Goal: Task Accomplishment & Management: Manage account settings

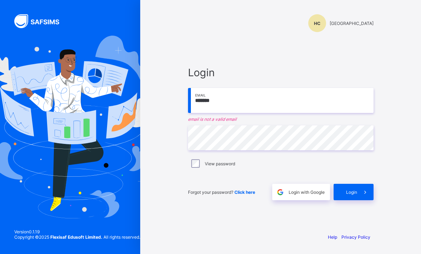
scroll to position [65, 0]
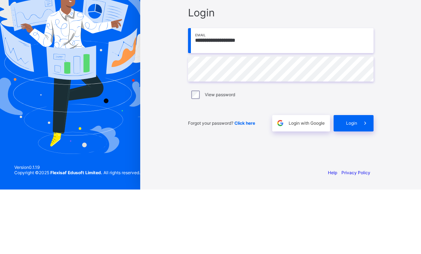
type input "**********"
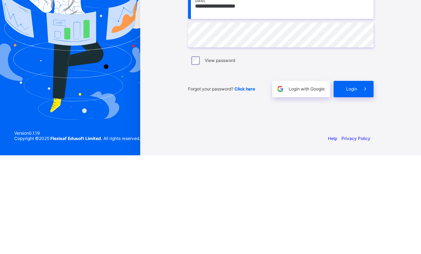
scroll to position [23, 0]
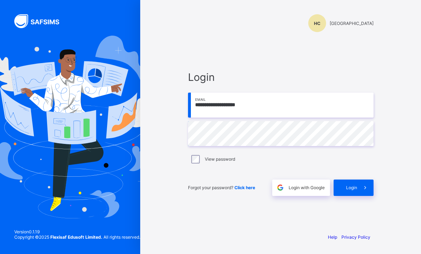
click at [354, 185] on span "Login" at bounding box center [351, 187] width 11 height 5
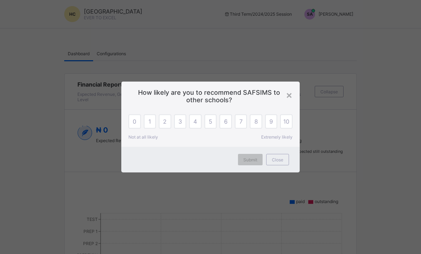
click at [288, 95] on div "×" at bounding box center [289, 95] width 7 height 12
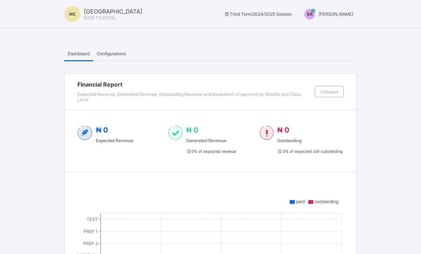
click at [313, 16] on span "SA" at bounding box center [310, 13] width 6 height 5
click at [341, 20] on span "Switch to Admin View" at bounding box center [330, 16] width 54 height 7
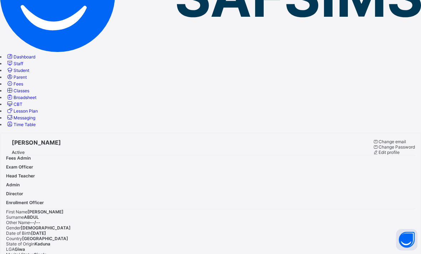
scroll to position [94, 0]
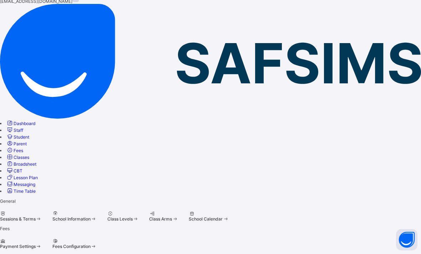
scroll to position [40, 0]
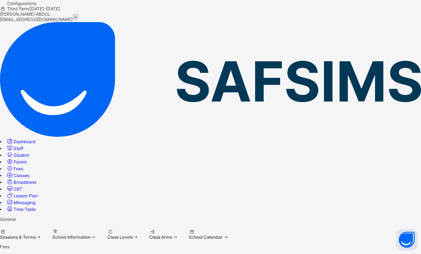
scroll to position [0, 0]
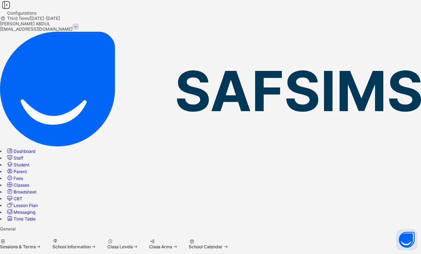
click at [52, 244] on span at bounding box center [52, 244] width 0 height 0
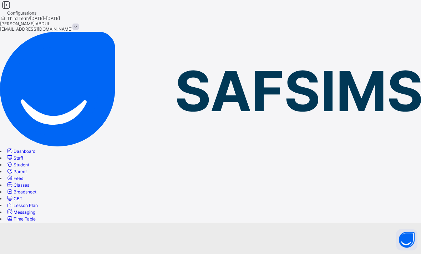
select select "**"
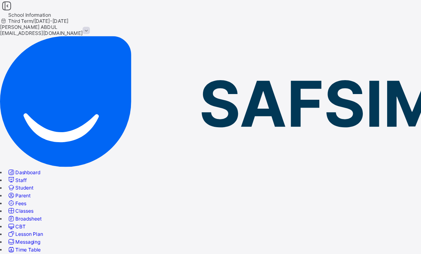
click at [35, 222] on link "Configurations" at bounding box center [20, 224] width 29 height 5
click at [133, 244] on span "Class Levels" at bounding box center [119, 246] width 25 height 5
click at [35, 222] on link "Configurations" at bounding box center [20, 224] width 29 height 5
click at [178, 239] on div "Class Arms" at bounding box center [163, 244] width 29 height 11
click at [35, 222] on link "Configurations" at bounding box center [20, 224] width 29 height 5
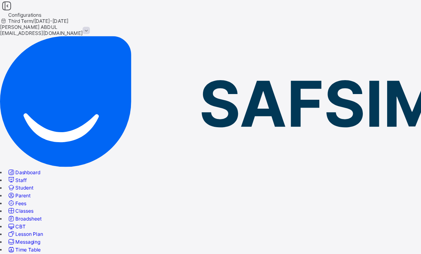
click at [189, 244] on span at bounding box center [189, 244] width 0 height 0
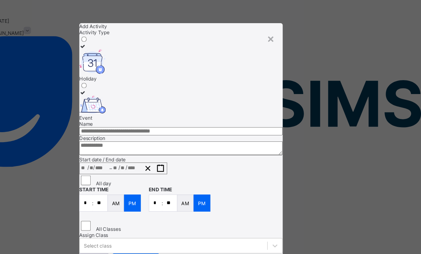
scroll to position [12, 0]
click at [286, 27] on div "×" at bounding box center [289, 33] width 7 height 12
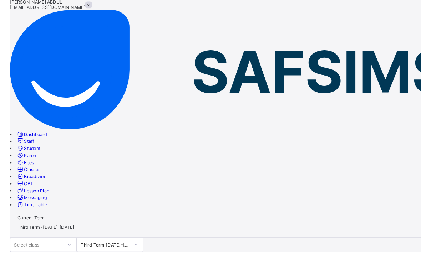
scroll to position [0, 0]
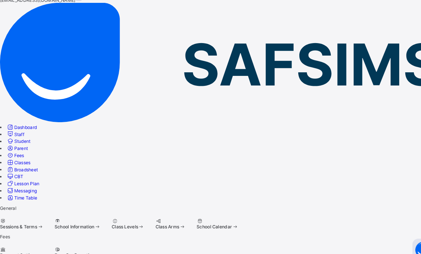
scroll to position [29, 0]
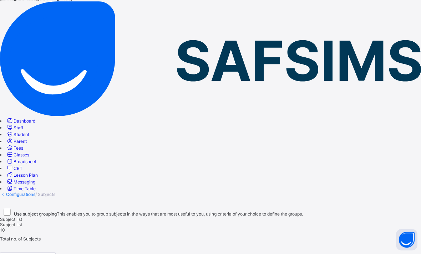
scroll to position [27, 0]
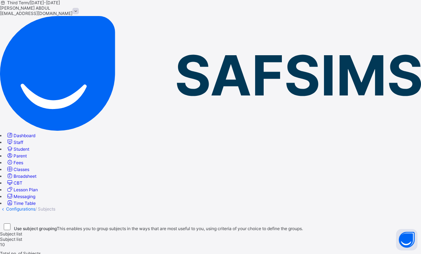
scroll to position [19, 0]
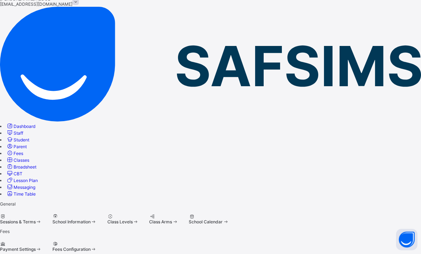
scroll to position [40, 0]
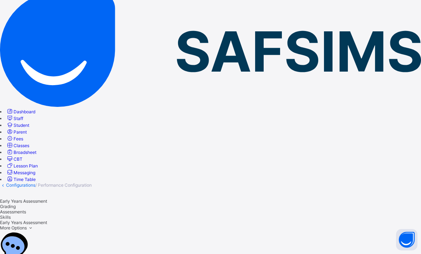
scroll to position [29, 0]
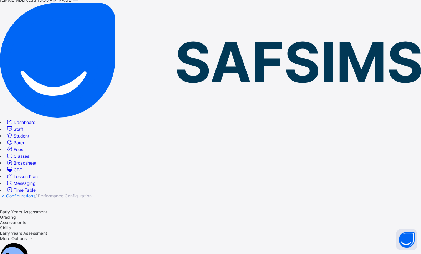
click at [16, 215] on span "Grading" at bounding box center [8, 217] width 16 height 5
click at [47, 209] on span "Early Years Assessment" at bounding box center [23, 211] width 47 height 5
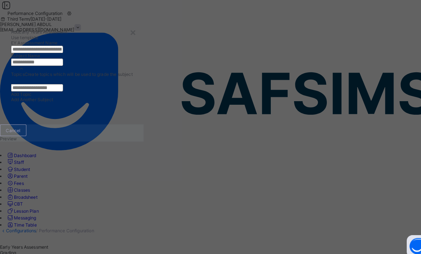
click at [61, 52] on input "text" at bounding box center [36, 48] width 51 height 7
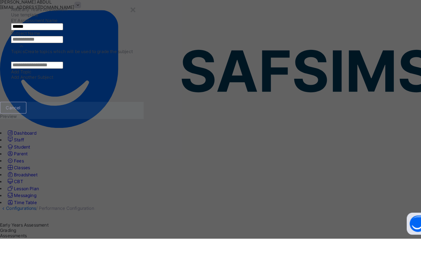
type input "******"
click at [61, 64] on input "text" at bounding box center [36, 60] width 51 height 7
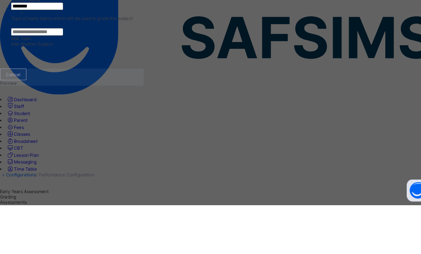
type input "********"
click at [61, 89] on input "text" at bounding box center [36, 85] width 51 height 7
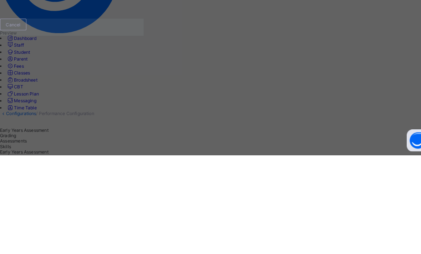
scroll to position [11, 0]
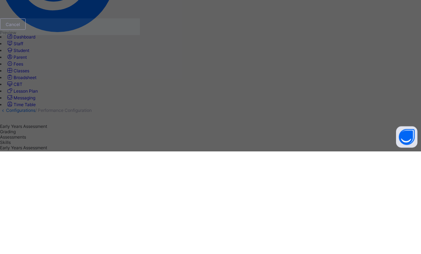
type input "**********"
click at [31, 89] on span "Add Topic" at bounding box center [21, 91] width 20 height 5
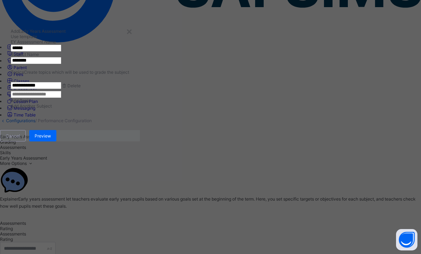
click at [133, 29] on div "×" at bounding box center [129, 31] width 7 height 12
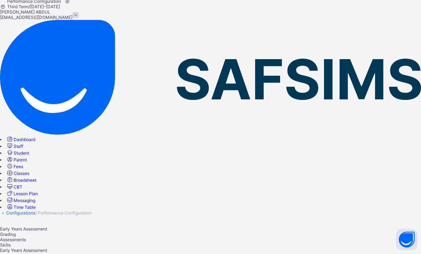
scroll to position [0, 0]
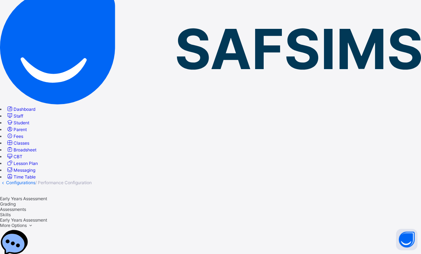
scroll to position [42, 0]
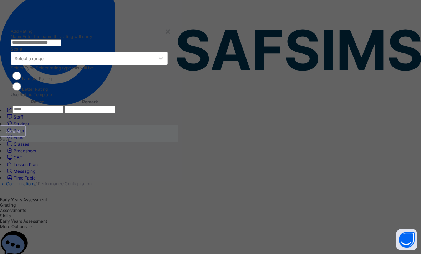
scroll to position [4, 0]
click at [171, 27] on div "×" at bounding box center [167, 31] width 7 height 12
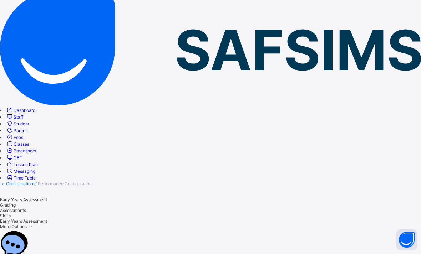
click at [16, 203] on span "Grading" at bounding box center [8, 205] width 16 height 5
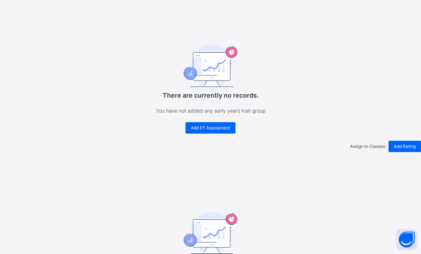
scroll to position [387, 0]
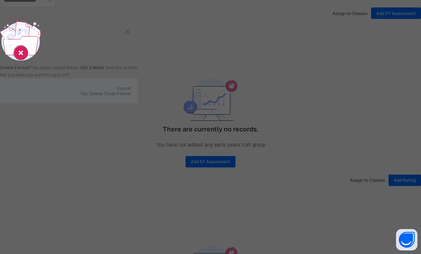
click at [131, 96] on span "Yes, Delete Grade Format" at bounding box center [105, 93] width 51 height 5
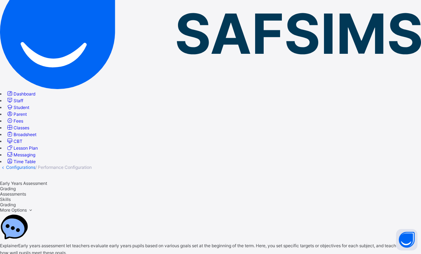
scroll to position [57, 0]
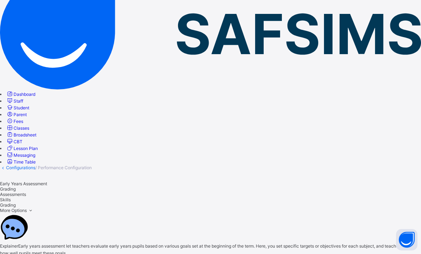
click at [193, 192] on div "Assessments" at bounding box center [210, 194] width 421 height 5
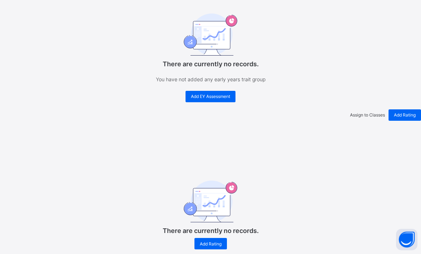
scroll to position [418, 0]
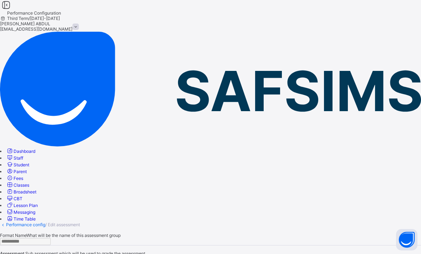
type input "**********"
click at [45, 222] on link "Performance config" at bounding box center [25, 224] width 39 height 5
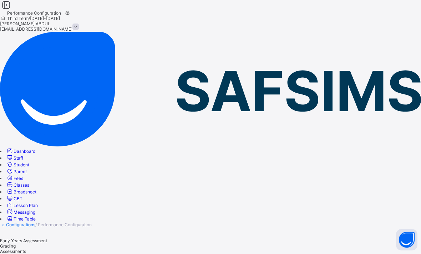
click at [11, 254] on span "Skills" at bounding box center [5, 256] width 11 height 5
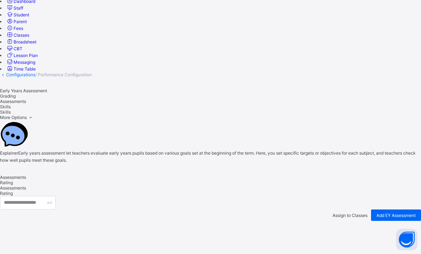
scroll to position [155, 0]
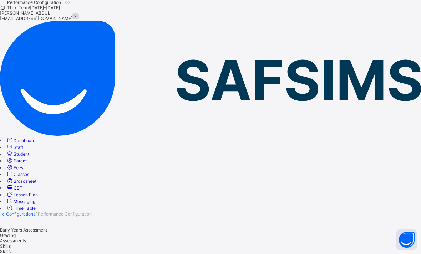
scroll to position [0, 0]
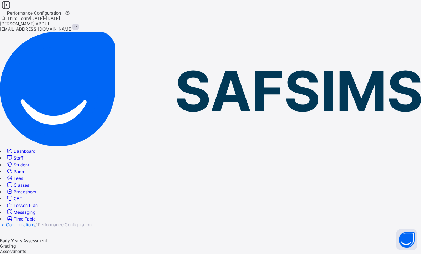
click at [35, 222] on link "Configurations" at bounding box center [20, 224] width 29 height 5
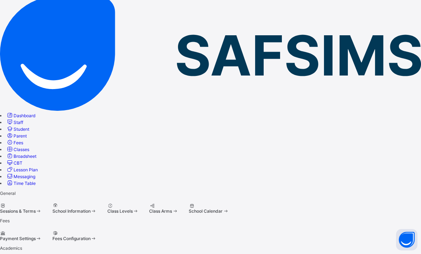
scroll to position [40, 0]
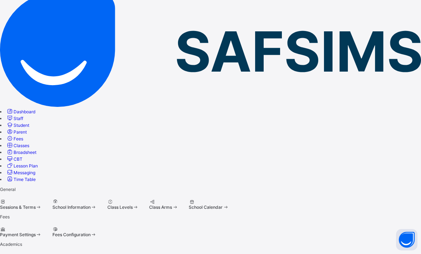
click at [36, 205] on span "Sessions & Terms" at bounding box center [18, 207] width 36 height 5
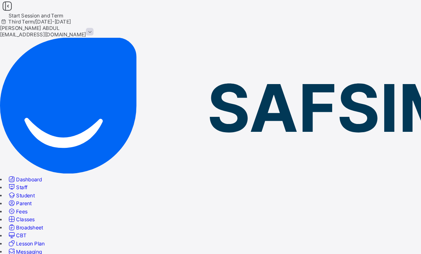
click at [32, 233] on span "Term Definitions" at bounding box center [16, 235] width 32 height 5
click at [35, 222] on link "Configurations" at bounding box center [20, 224] width 29 height 5
click at [36, 244] on span "Sessions & Terms" at bounding box center [18, 246] width 36 height 5
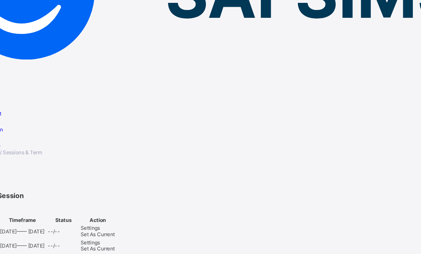
scroll to position [78, 0]
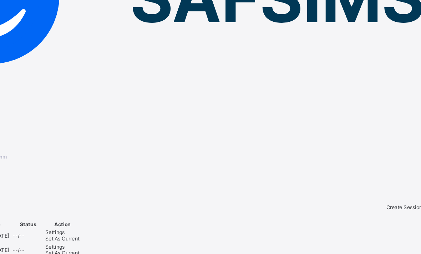
click at [391, 187] on span "Create Session" at bounding box center [406, 189] width 30 height 5
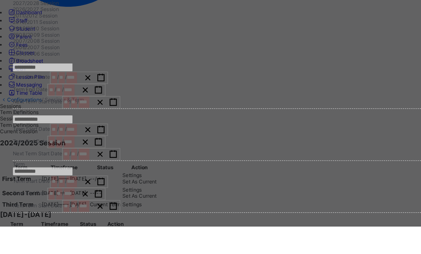
scroll to position [120, 0]
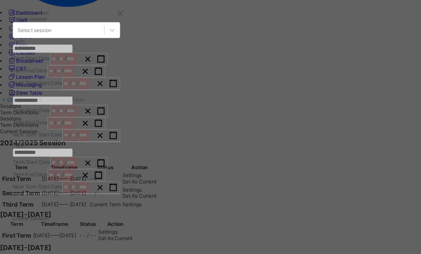
click at [101, 88] on div "**********" at bounding box center [56, 75] width 91 height 44
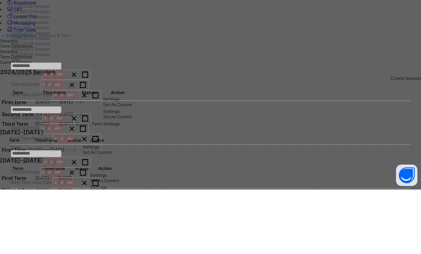
scroll to position [0, 0]
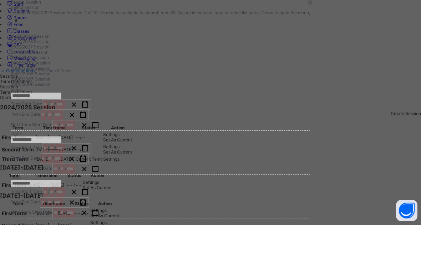
type input "*"
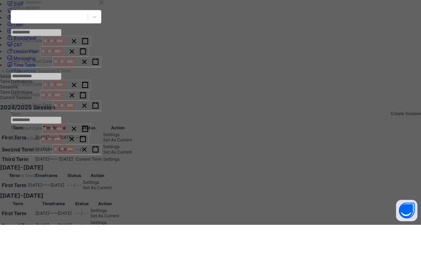
scroll to position [154, 0]
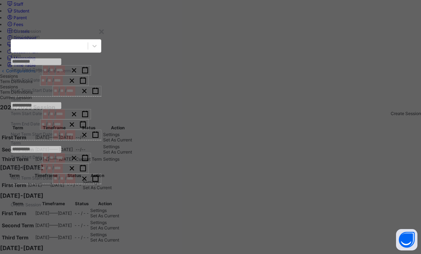
click at [112, 47] on div "**********" at bounding box center [56, 118] width 112 height 200
click at [105, 34] on div "×" at bounding box center [101, 31] width 7 height 12
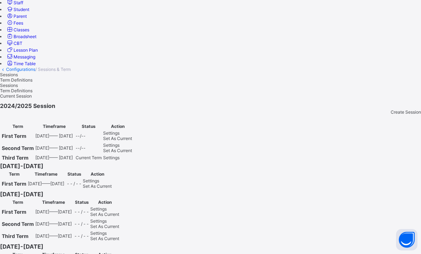
scroll to position [154, 0]
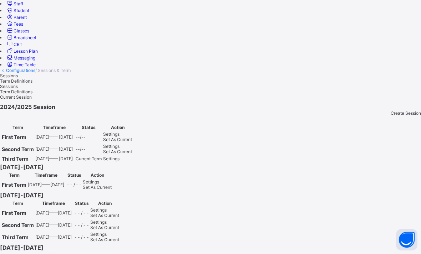
click at [112, 185] on div "Set As Current" at bounding box center [97, 187] width 29 height 5
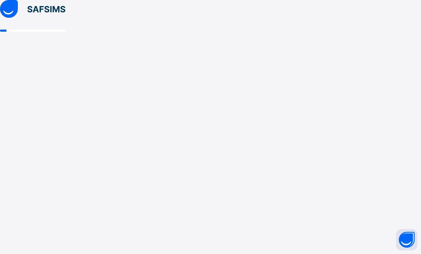
scroll to position [0, 0]
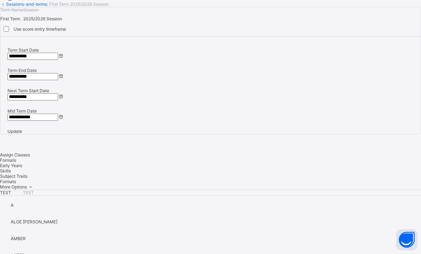
scroll to position [220, 0]
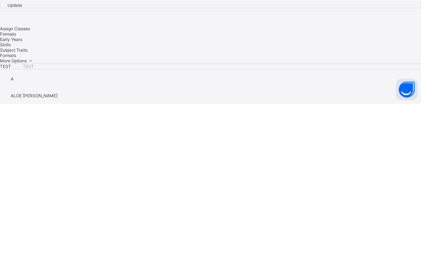
scroll to position [71, 0]
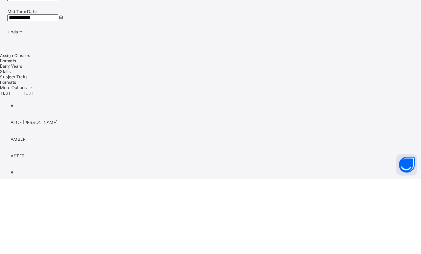
scroll to position [83, 0]
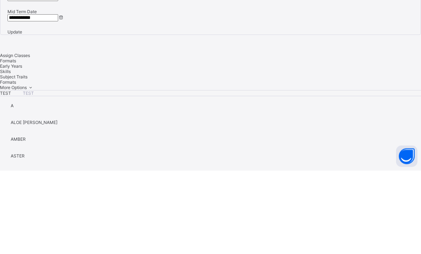
scroll to position [109, 0]
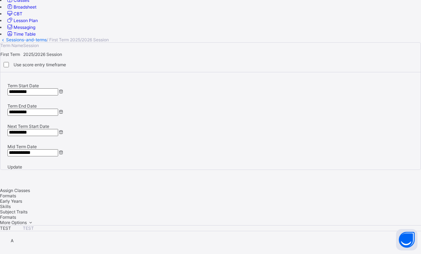
scroll to position [151, 0]
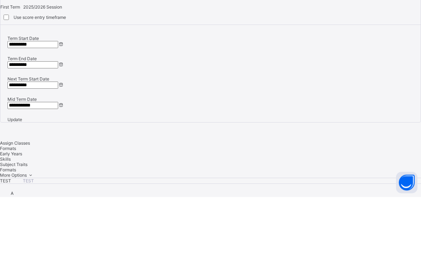
scroll to position [233, 0]
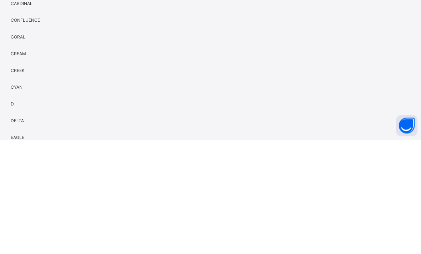
scroll to position [77, 0]
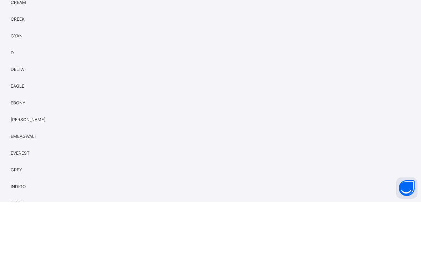
scroll to position [55, 0]
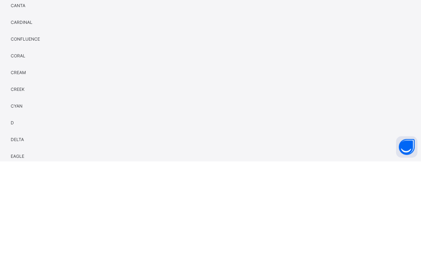
scroll to position [95, 0]
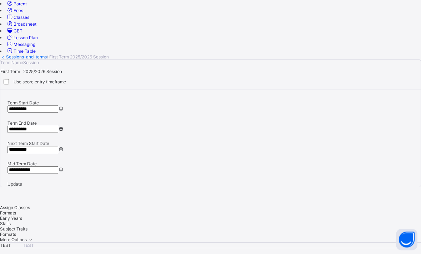
scroll to position [154, 0]
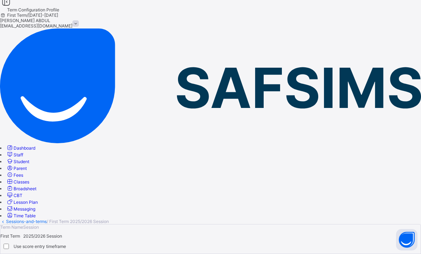
scroll to position [0, 0]
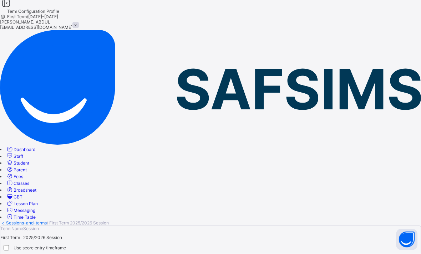
scroll to position [2, 0]
click at [336, 240] on div "Use score entry timeframe" at bounding box center [210, 247] width 420 height 15
click at [298, 245] on div "HIMMA JSS ASSESSMENT" at bounding box center [210, 250] width 421 height 11
click at [13, 251] on icon at bounding box center [10, 253] width 6 height 5
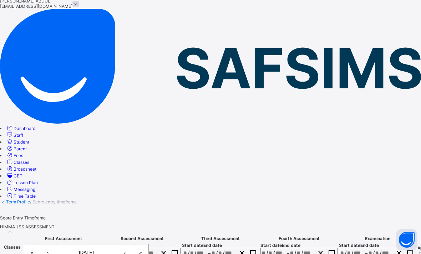
scroll to position [6, 0]
click at [133, 245] on button "›" at bounding box center [125, 253] width 16 height 16
click at [56, 245] on button "‹" at bounding box center [48, 253] width 16 height 16
click at [133, 245] on button "›" at bounding box center [125, 253] width 16 height 16
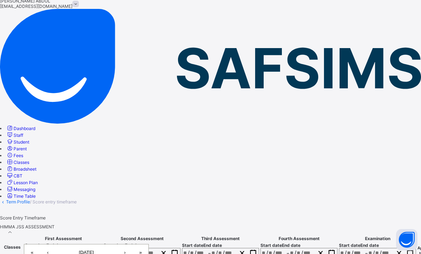
click at [133, 245] on button "›" at bounding box center [125, 253] width 16 height 16
click at [56, 245] on button "‹" at bounding box center [48, 253] width 16 height 16
click at [133, 245] on button "›" at bounding box center [125, 253] width 16 height 16
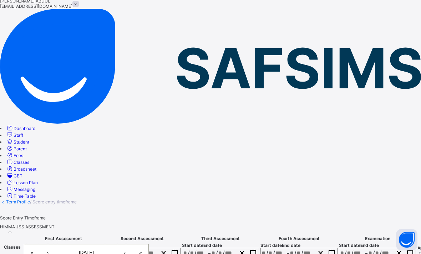
type input "**********"
type input "*"
type input "****"
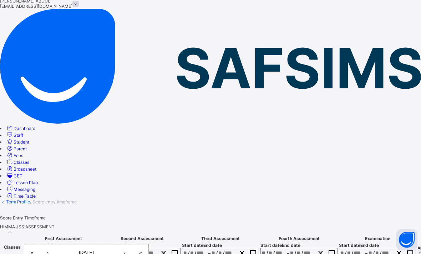
type input "**********"
type input "**"
type input "****"
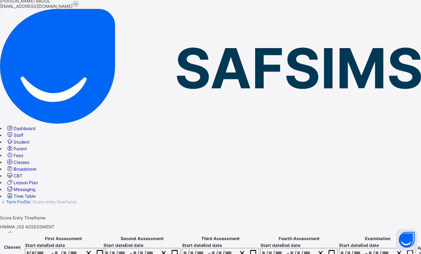
click at [181, 248] on div "/ / – / / « ‹ [DATE] › » Mon Tue Wed Thu Fri Sat Sun 1 2 3 4 5 6 7 8 9 10 11 12…" at bounding box center [141, 253] width 77 height 10
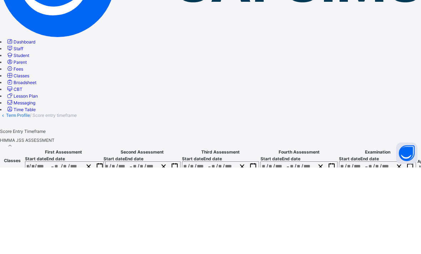
click at [181, 248] on div "/ / – / / « ‹ [DATE] › » Mon Tue Wed Thu Fri Sat Sun 1 2 3 4 5 6 7 8 9 10 11 12…" at bounding box center [141, 253] width 77 height 10
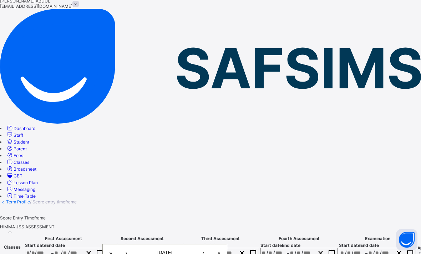
click at [211, 245] on button "›" at bounding box center [203, 253] width 16 height 16
type input "**********"
type input "*"
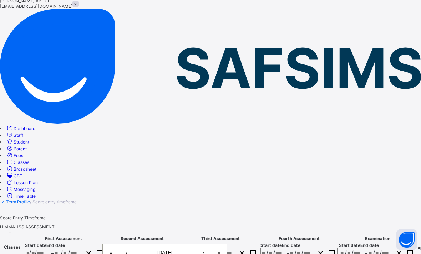
type input "*"
type input "****"
type input "**********"
type input "**"
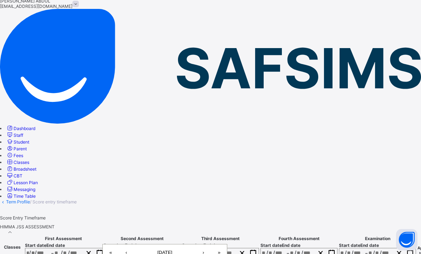
type input "****"
click at [259, 248] on div "/ / – / / « ‹ [DATE] › » Mon Tue Wed Thu Fri Sat Sun 1 2 3 4 5 6 7 8 9 10 11 12…" at bounding box center [220, 253] width 77 height 10
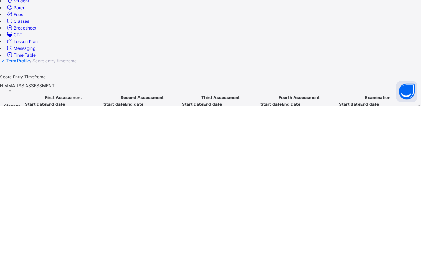
scroll to position [16, 0]
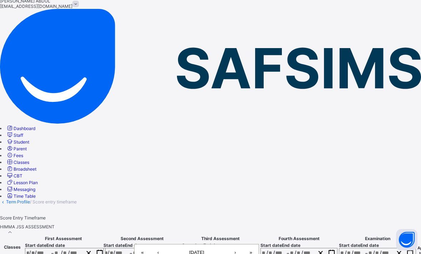
click at [243, 245] on button "›" at bounding box center [235, 253] width 16 height 16
type input "**********"
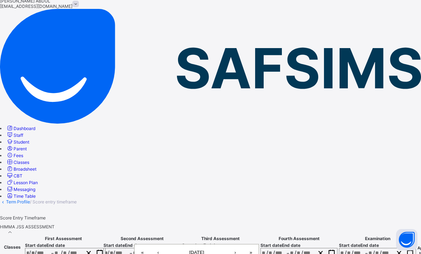
type input "*"
type input "****"
type input "**********"
type input "**"
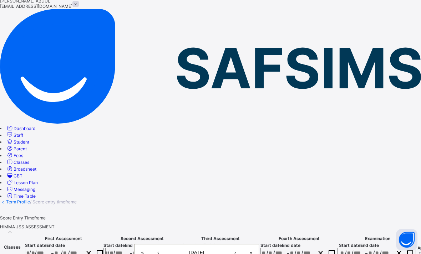
type input "**"
type input "****"
click at [417, 246] on span "Apply to all" at bounding box center [422, 251] width 11 height 10
type input "**********"
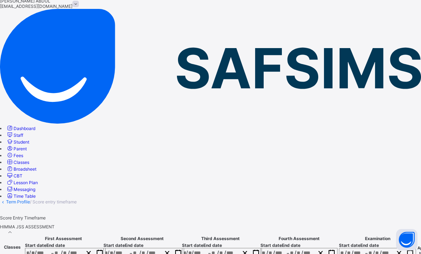
type input "*"
type input "****"
type input "**********"
type input "**"
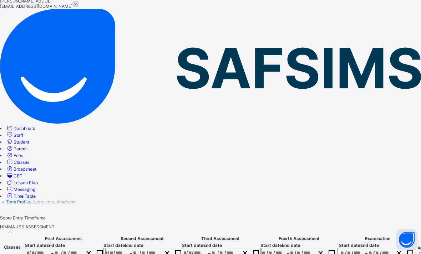
type input "**"
type input "****"
type input "**********"
type input "*"
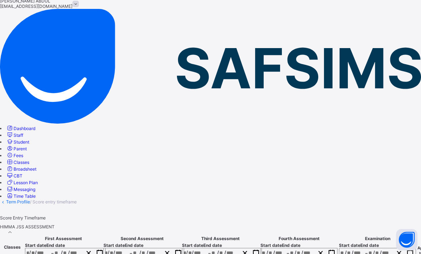
type input "****"
type input "**********"
type input "**"
type input "****"
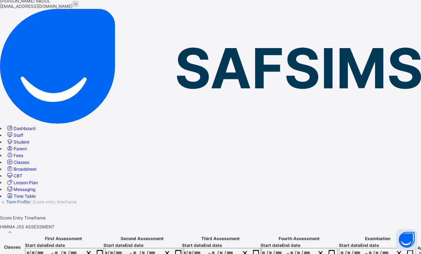
type input "**********"
type input "*"
type input "****"
type input "**********"
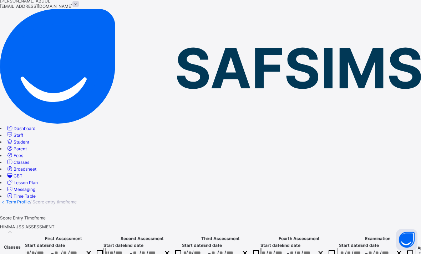
type input "**"
type input "****"
type input "**********"
type input "*"
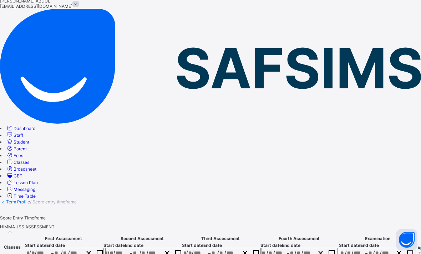
type input "*"
type input "****"
type input "**********"
type input "**"
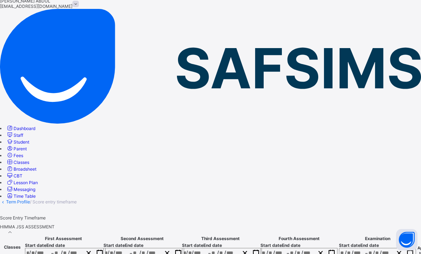
type input "****"
type input "**********"
type input "*"
type input "****"
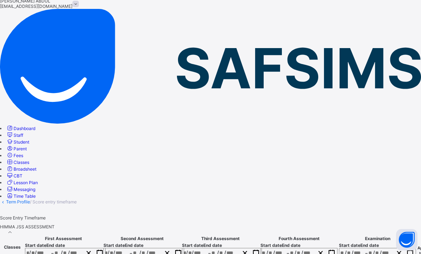
type input "**********"
type input "**"
type input "****"
type input "**********"
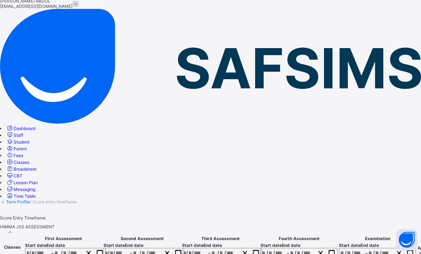
type input "*"
type input "****"
type input "**********"
type input "**"
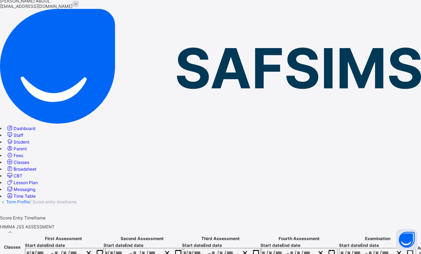
type input "**"
type input "****"
type input "**********"
type input "*"
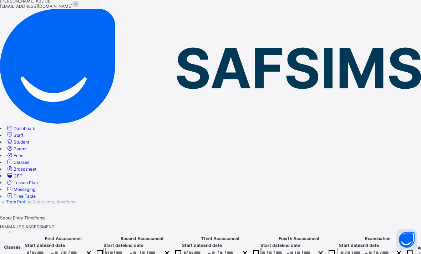
type input "****"
type input "**********"
type input "**"
type input "****"
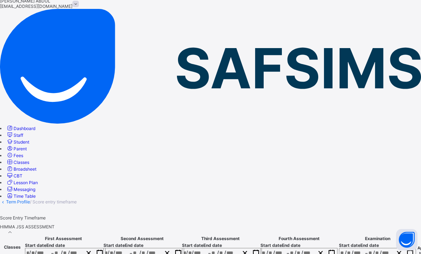
type input "**********"
type input "*"
type input "****"
type input "**********"
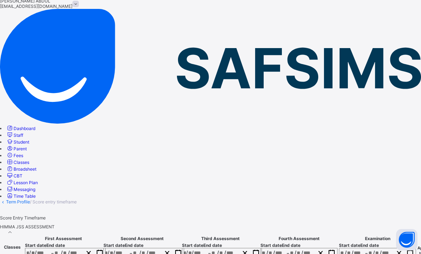
type input "**"
type input "****"
type input "**********"
type input "*"
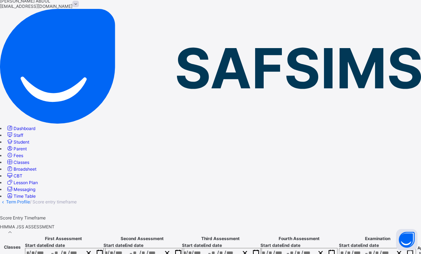
type input "*"
type input "****"
type input "**********"
type input "**"
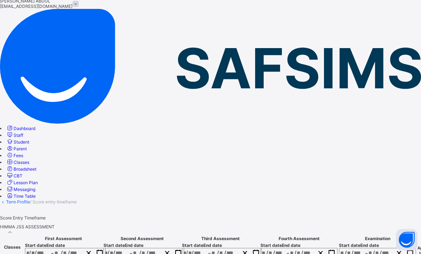
type input "****"
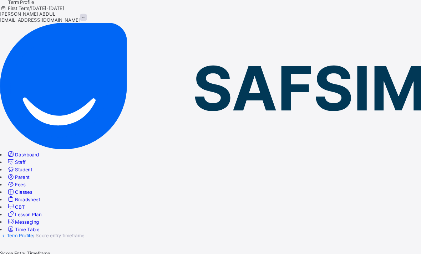
scroll to position [1, 0]
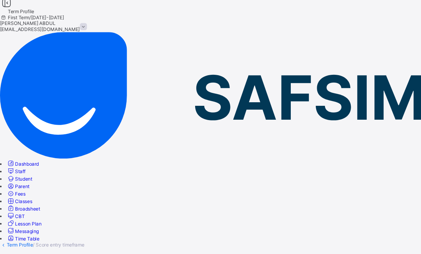
click at [6, 222] on icon at bounding box center [3, 224] width 6 height 5
click at [30, 222] on link "Term Profile" at bounding box center [18, 224] width 24 height 5
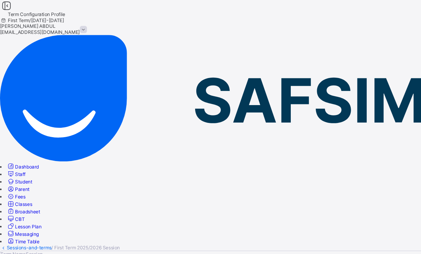
click at [12, 10] on icon at bounding box center [6, 5] width 12 height 10
click at [59, 12] on span "Term Configuration Profile" at bounding box center [33, 12] width 52 height 5
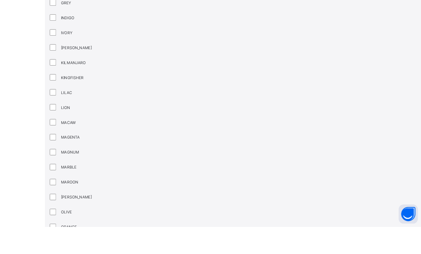
scroll to position [762, 0]
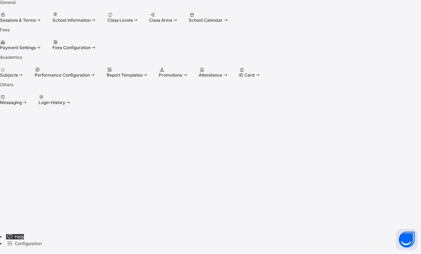
scroll to position [40, 0]
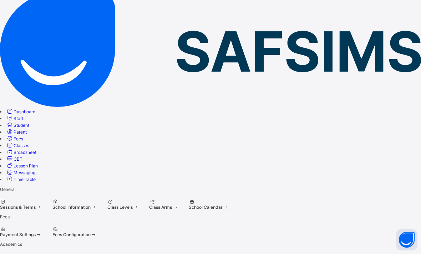
click at [42, 199] on div at bounding box center [21, 201] width 42 height 5
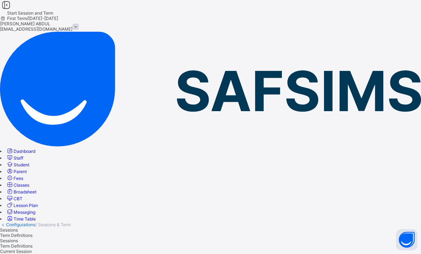
click at [35, 222] on link "Configurations" at bounding box center [20, 224] width 29 height 5
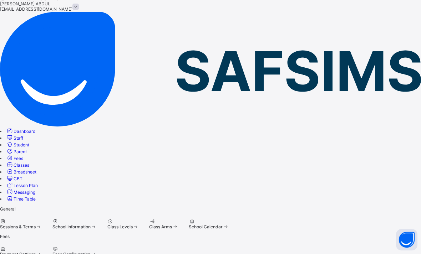
scroll to position [40, 0]
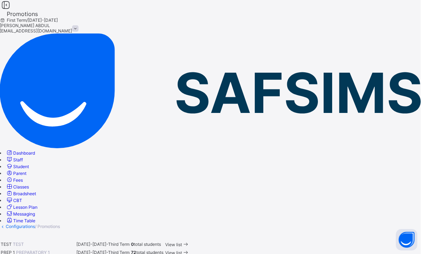
scroll to position [0, 34]
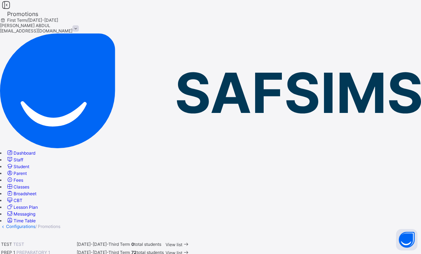
click at [182, 250] on span "View list" at bounding box center [174, 252] width 17 height 5
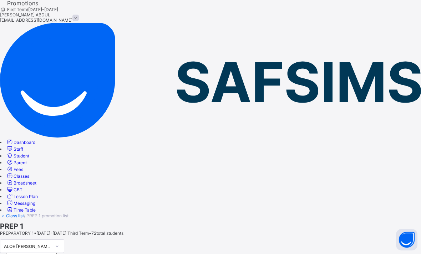
scroll to position [11, 0]
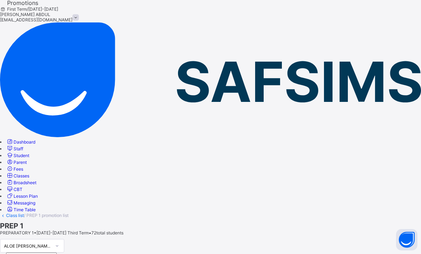
click at [29, 153] on link "Student" at bounding box center [17, 155] width 23 height 5
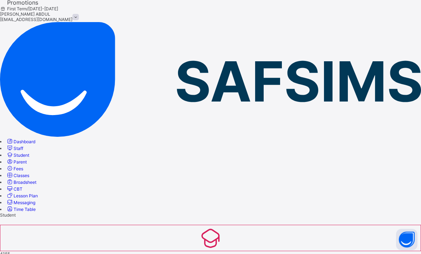
scroll to position [11, 0]
click at [268, 213] on div "Student" at bounding box center [210, 215] width 421 height 5
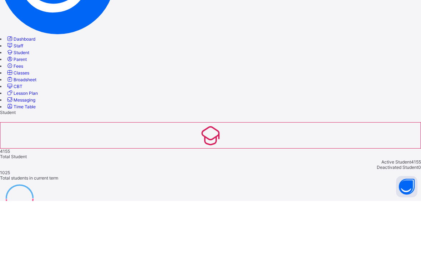
scroll to position [42, 0]
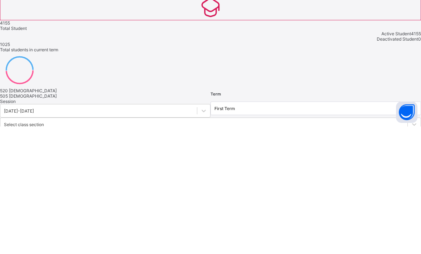
scroll to position [116, 0]
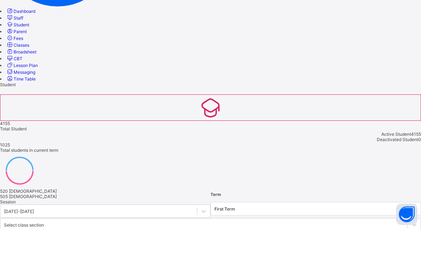
type input "****"
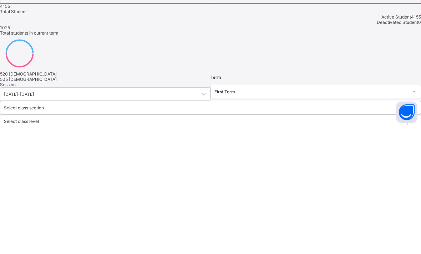
scroll to position [132, 0]
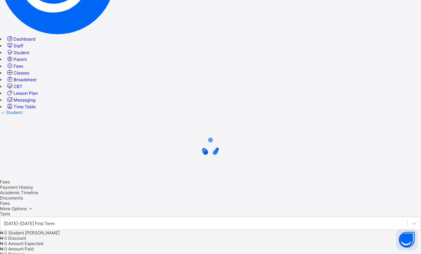
scroll to position [111, 0]
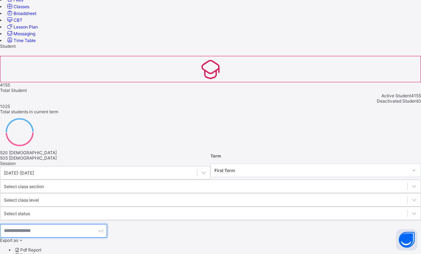
scroll to position [174, 0]
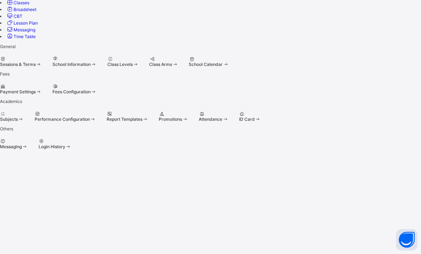
scroll to position [40, 0]
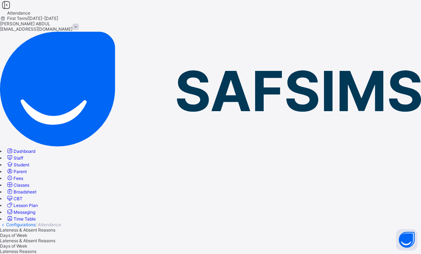
click at [30, 16] on span "Attendance" at bounding box center [18, 12] width 23 height 5
click at [35, 222] on link "Configurations" at bounding box center [20, 224] width 29 height 5
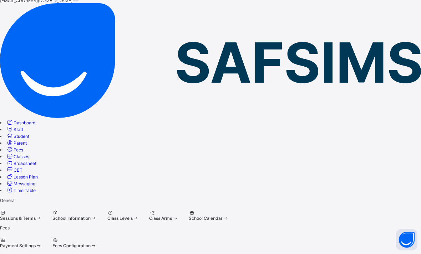
scroll to position [40, 0]
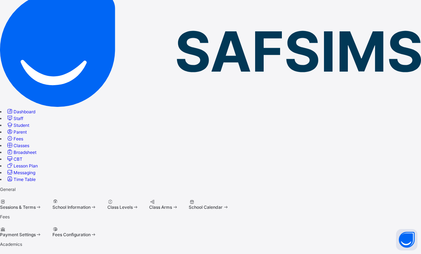
click at [199, 254] on div at bounding box center [214, 256] width 30 height 5
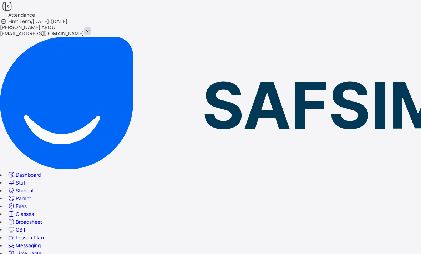
click at [356, 222] on div "Configurations / Attendance" at bounding box center [210, 224] width 421 height 5
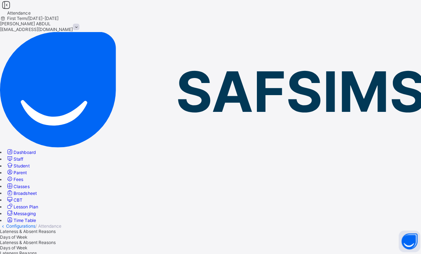
click at [27, 233] on span "Days of Week" at bounding box center [13, 235] width 27 height 5
click at [55, 228] on span "Lateness & Absent Reasons" at bounding box center [27, 230] width 55 height 5
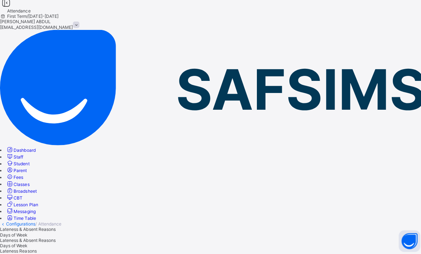
scroll to position [2, 0]
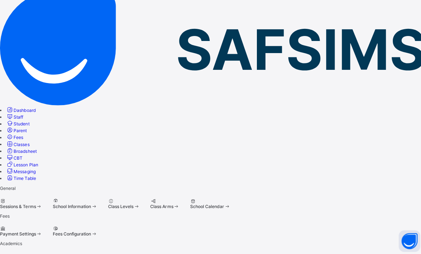
scroll to position [41, 0]
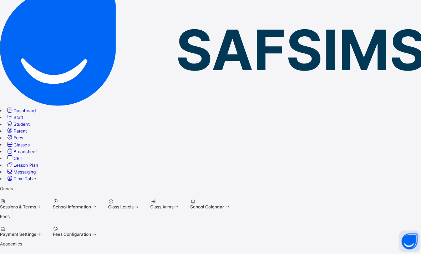
click at [239, 253] on div at bounding box center [250, 255] width 22 height 5
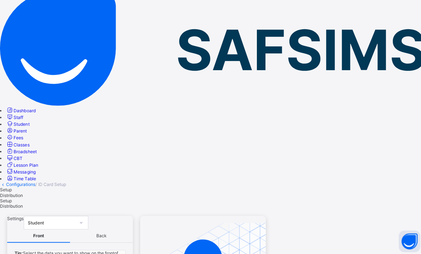
scroll to position [12, 0]
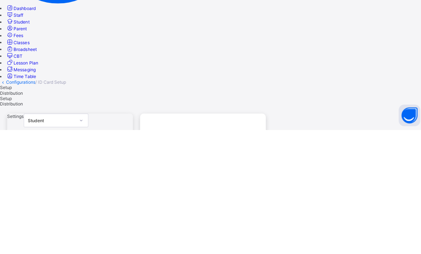
scroll to position [39, 0]
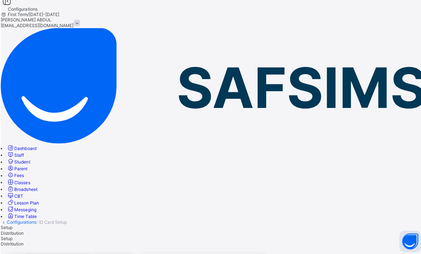
scroll to position [0, 0]
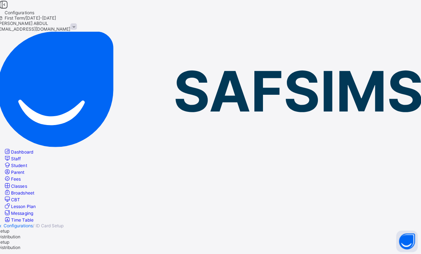
scroll to position [16, 0]
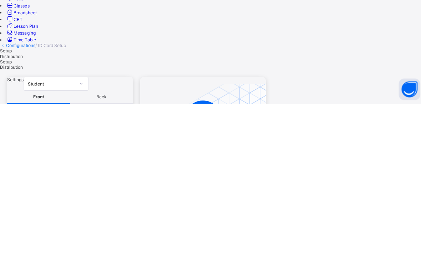
scroll to position [33, 0]
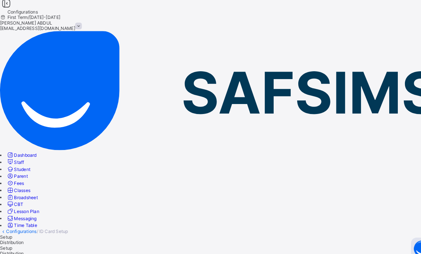
scroll to position [2, 0]
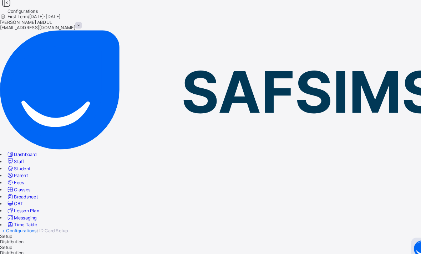
click at [23, 231] on span "Distribution" at bounding box center [11, 233] width 23 height 5
click at [12, 225] on span "Setup" at bounding box center [6, 227] width 12 height 5
click at [136, 230] on div "Distribution" at bounding box center [210, 232] width 421 height 5
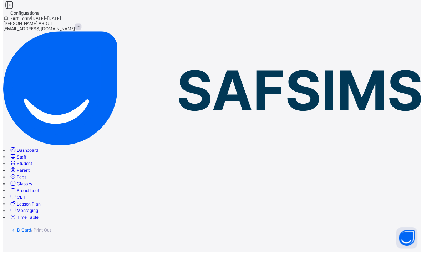
scroll to position [17, 0]
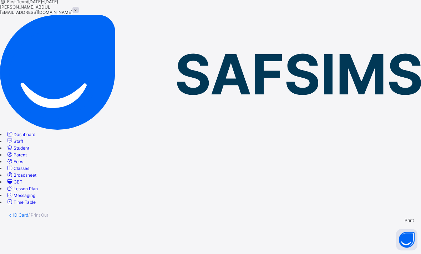
click at [126, 213] on div "ID Card / Print Out" at bounding box center [210, 215] width 407 height 5
click at [127, 213] on div "ID Card / Print Out" at bounding box center [210, 215] width 407 height 5
click at [28, 213] on link "ID Card" at bounding box center [20, 215] width 15 height 5
click at [131, 216] on div "Distribution" at bounding box center [210, 218] width 421 height 5
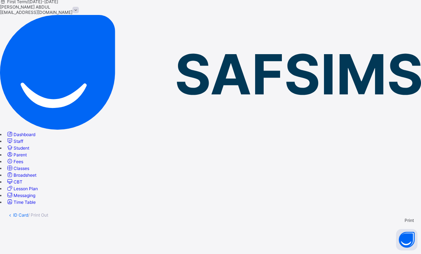
click at [405, 218] on span "Print" at bounding box center [409, 220] width 9 height 5
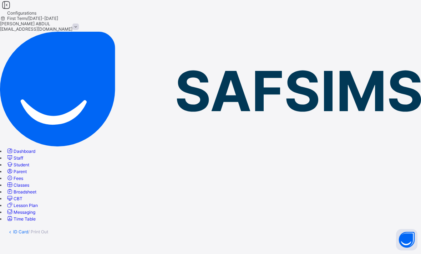
click at [12, 10] on icon at bounding box center [6, 5] width 12 height 10
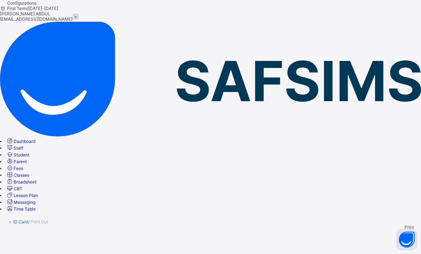
scroll to position [0, 0]
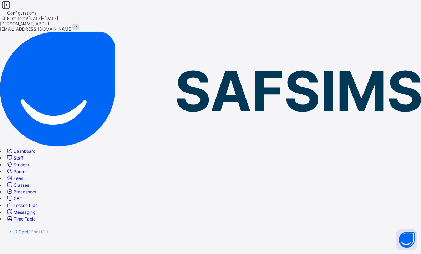
click at [136, 21] on div "Configurations First Term / [DATE]-[DATE] [PERSON_NAME] [PERSON_NAME][EMAIL_ADD…" at bounding box center [210, 16] width 421 height 32
click at [36, 16] on span "Configurations" at bounding box center [21, 12] width 29 height 5
click at [36, 15] on span "Configurations" at bounding box center [21, 12] width 29 height 5
click at [36, 12] on span "Configurations" at bounding box center [21, 12] width 29 height 5
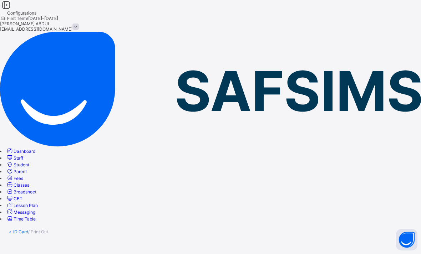
click at [401, 235] on div "Print" at bounding box center [210, 237] width 407 height 5
click at [396, 235] on div "Print" at bounding box center [210, 237] width 407 height 5
click at [407, 235] on span "Print" at bounding box center [409, 237] width 9 height 5
click at [36, 16] on span "Configurations" at bounding box center [21, 12] width 29 height 5
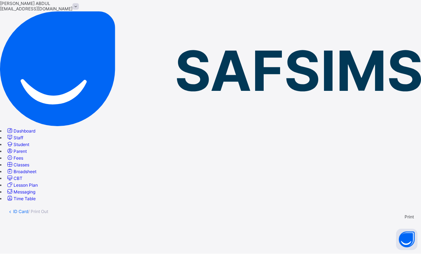
scroll to position [23, 0]
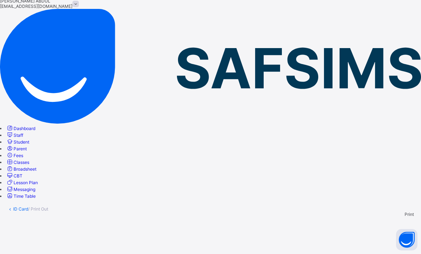
click at [22, 199] on div "Dashboard Staff Student Parent Fees Classes Broadsheet CBT Lesson Plan Messagin…" at bounding box center [210, 162] width 421 height 75
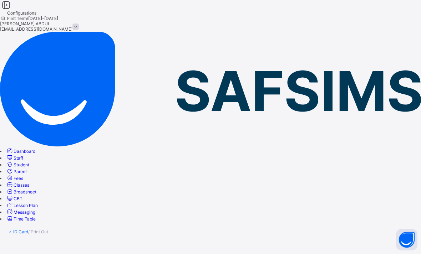
click at [29, 183] on span "Classes" at bounding box center [22, 185] width 16 height 5
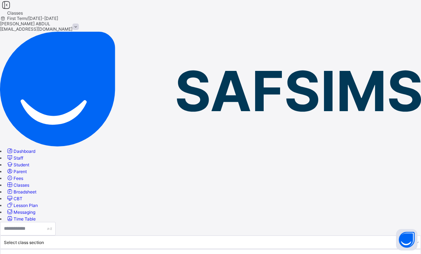
click at [23, 176] on span "Fees" at bounding box center [19, 178] width 10 height 5
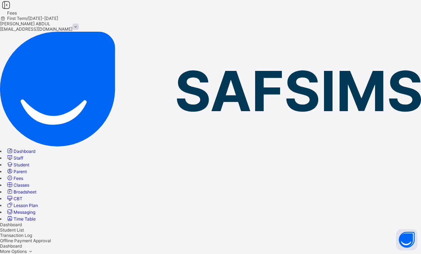
click at [29, 162] on span "Student" at bounding box center [22, 164] width 16 height 5
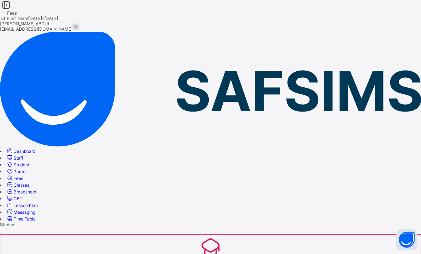
click at [27, 169] on span "Parent" at bounding box center [20, 171] width 13 height 5
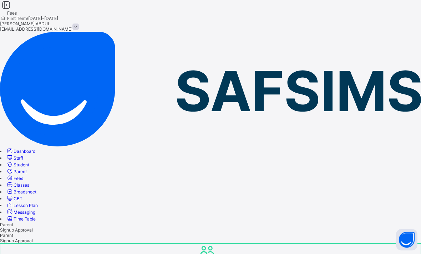
click at [29, 162] on span "Student" at bounding box center [22, 164] width 16 height 5
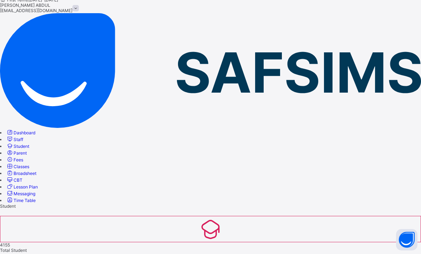
scroll to position [183, 0]
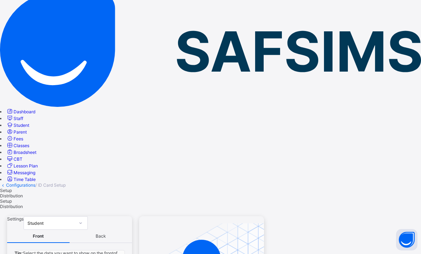
scroll to position [10, 0]
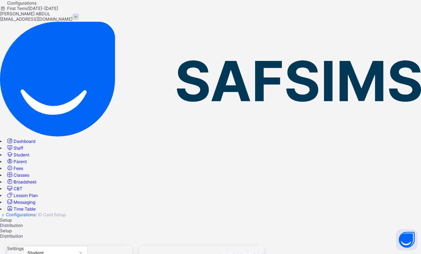
click at [23, 223] on span "Distribution" at bounding box center [11, 225] width 23 height 5
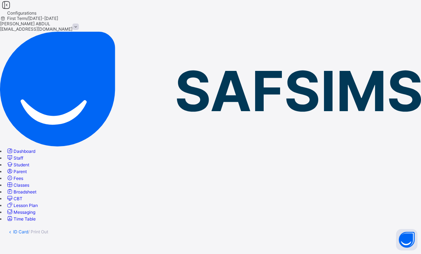
click at [408, 235] on div "Print" at bounding box center [210, 237] width 407 height 5
click at [399, 235] on div "Print" at bounding box center [210, 237] width 407 height 5
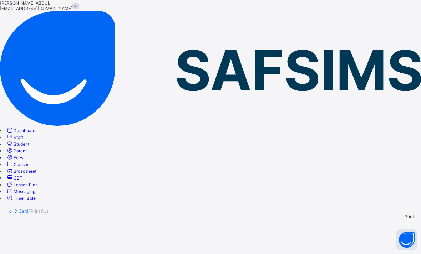
scroll to position [23, 0]
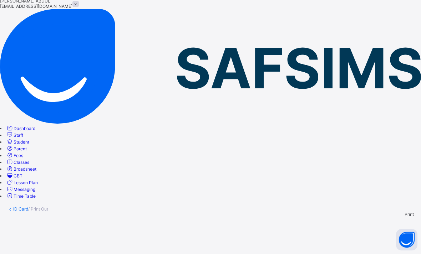
click at [22, 194] on link "Time Table" at bounding box center [21, 196] width 30 height 5
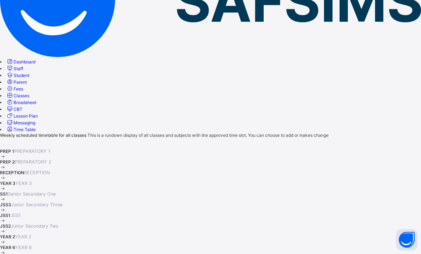
scroll to position [98, 0]
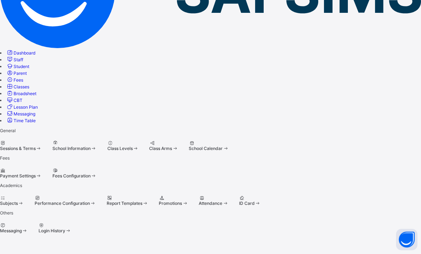
scroll to position [40, 0]
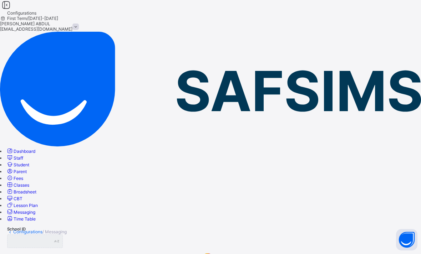
type input "**********"
click at [14, 209] on icon at bounding box center [9, 212] width 7 height 7
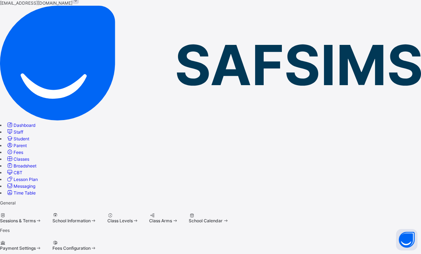
scroll to position [40, 0]
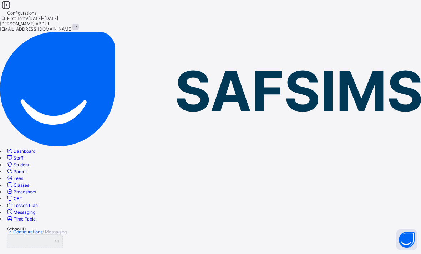
type input "**********"
click at [67, 229] on span "/ Messaging" at bounding box center [54, 231] width 24 height 5
click at [29, 210] on span "Messaging" at bounding box center [25, 212] width 22 height 5
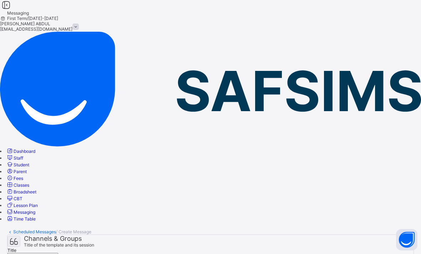
click at [14, 209] on icon at bounding box center [9, 212] width 7 height 7
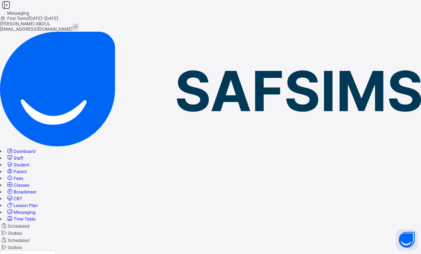
select select "*"
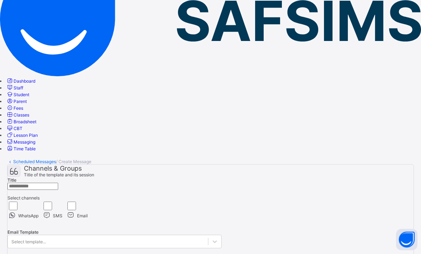
scroll to position [70, 0]
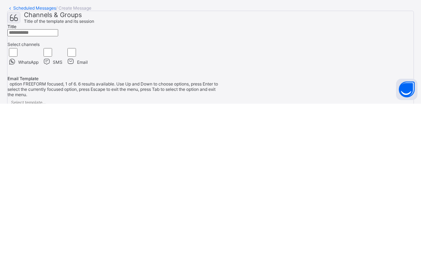
scroll to position [111, 0]
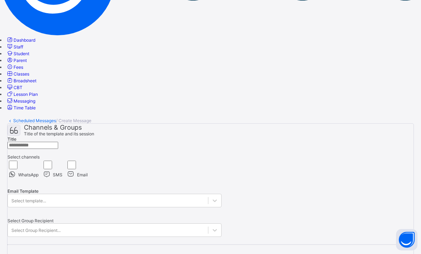
select select "*"
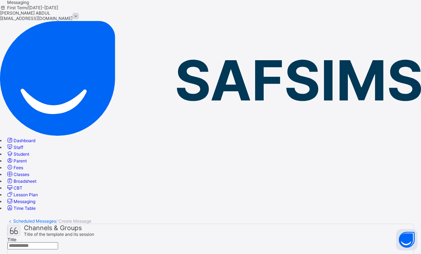
scroll to position [0, 0]
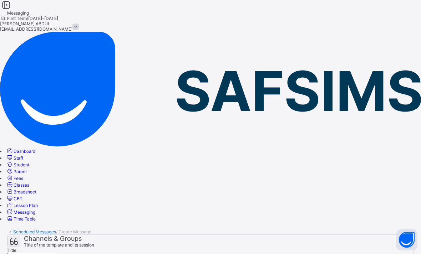
click at [58, 253] on input "text" at bounding box center [32, 256] width 51 height 7
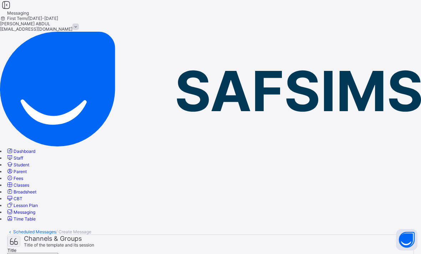
click at [79, 24] on span at bounding box center [75, 27] width 6 height 6
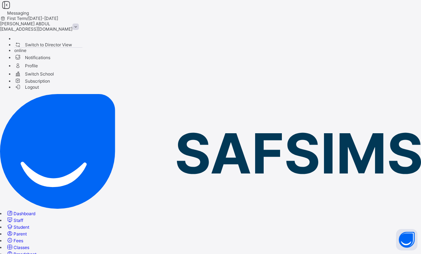
click at [21, 84] on icon at bounding box center [17, 81] width 7 height 6
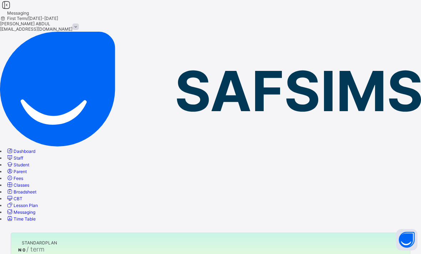
click at [14, 209] on icon at bounding box center [9, 212] width 7 height 7
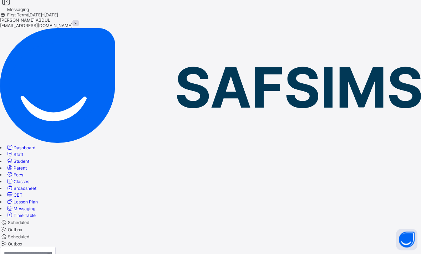
scroll to position [23, 0]
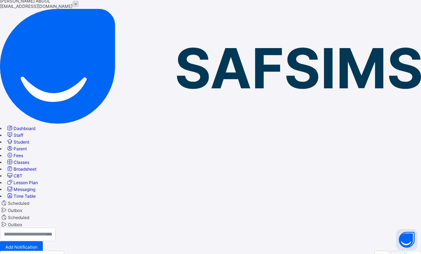
click at [56, 228] on input "text" at bounding box center [28, 235] width 56 height 14
click at [222, 199] on div "Scheduled Outbox Scheduled Outbox Add Notification Title Recipient Channel Type…" at bounding box center [210, 244] width 421 height 91
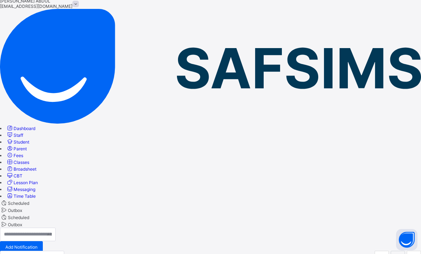
click at [43, 242] on div "Add Notification" at bounding box center [21, 247] width 43 height 11
select select "*"
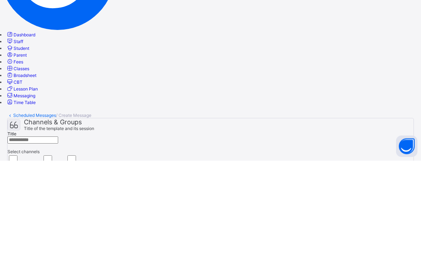
scroll to position [117, 0]
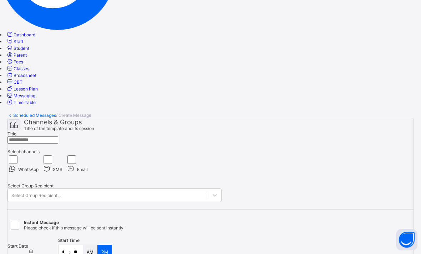
click at [222, 154] on div "WhatsApp SMS Email" at bounding box center [114, 163] width 214 height 18
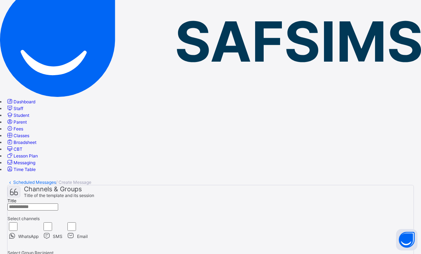
scroll to position [49, 0]
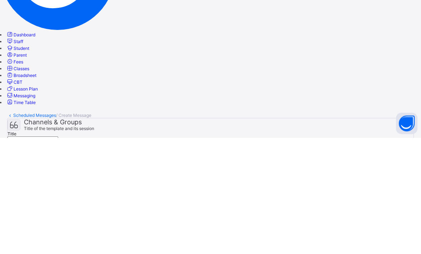
scroll to position [55, 0]
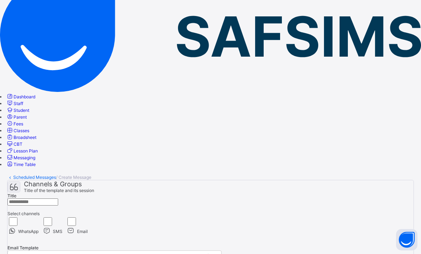
select select "*"
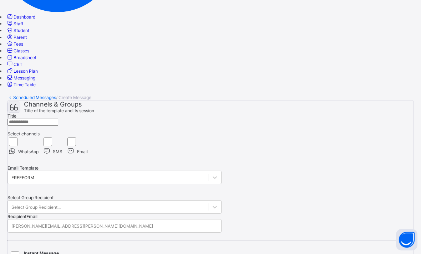
scroll to position [132, 0]
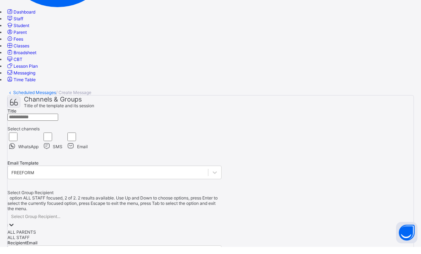
click at [222, 242] on div "ALL STAFF" at bounding box center [114, 244] width 214 height 5
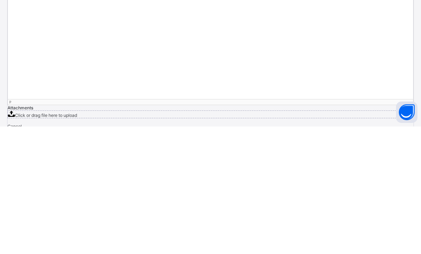
scroll to position [390, 0]
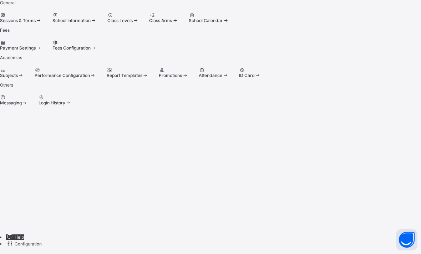
scroll to position [40, 0]
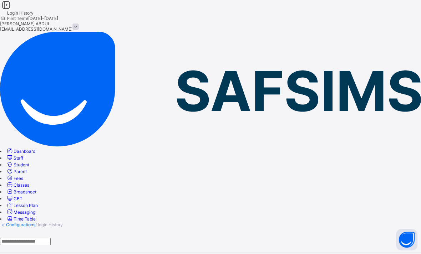
click at [14, 148] on icon at bounding box center [9, 151] width 7 height 7
click at [23, 156] on span "Staff" at bounding box center [19, 158] width 10 height 5
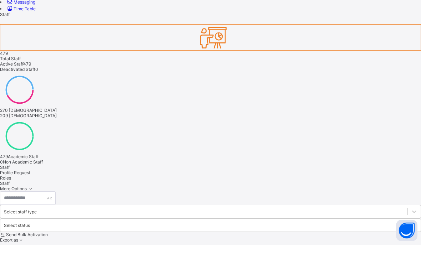
scroll to position [188, 0]
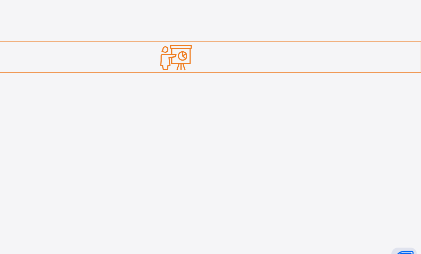
scroll to position [180, 0]
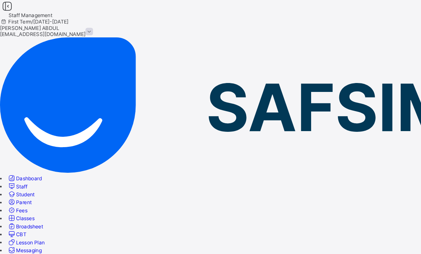
click at [23, 156] on span "Staff" at bounding box center [19, 158] width 10 height 5
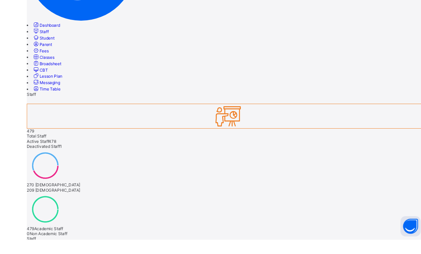
scroll to position [133, 0]
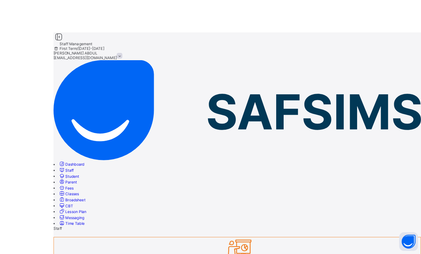
scroll to position [1, 0]
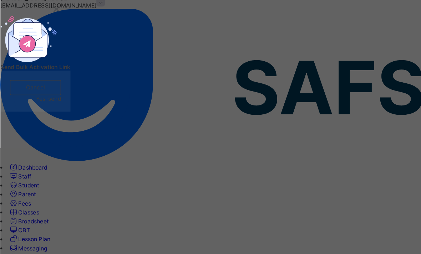
scroll to position [0, 0]
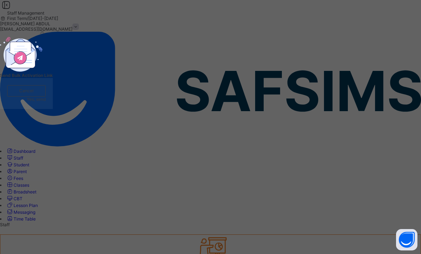
click at [46, 37] on div "×" at bounding box center [42, 31] width 7 height 12
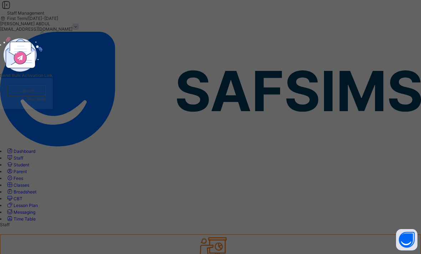
click at [46, 37] on div "×" at bounding box center [42, 31] width 7 height 12
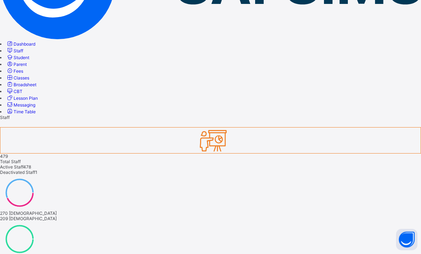
scroll to position [107, 0]
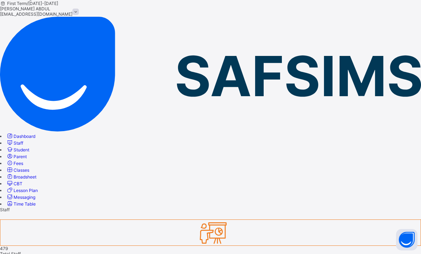
scroll to position [0, 0]
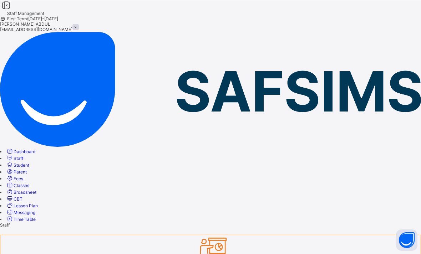
click at [23, 156] on span "Staff" at bounding box center [19, 158] width 10 height 5
click at [10, 222] on span "Staff" at bounding box center [5, 224] width 10 height 5
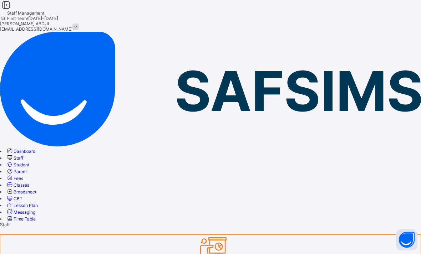
click at [23, 156] on link "Staff" at bounding box center [14, 158] width 17 height 5
click at [29, 162] on span "Student" at bounding box center [22, 164] width 16 height 5
click at [23, 156] on span "Staff" at bounding box center [19, 158] width 10 height 5
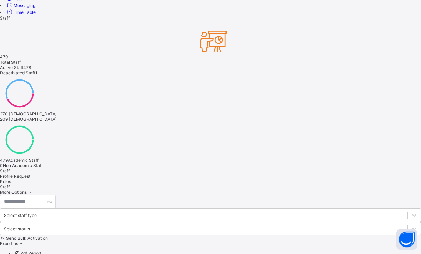
scroll to position [207, 0]
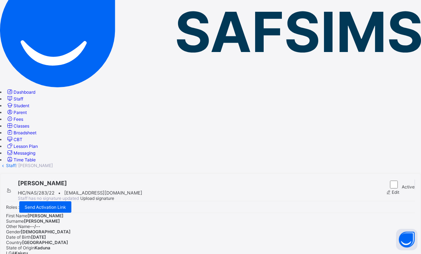
scroll to position [55, 0]
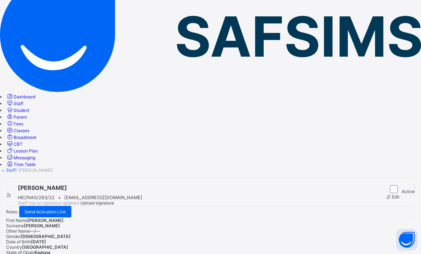
click at [29, 108] on span "Student" at bounding box center [22, 110] width 16 height 5
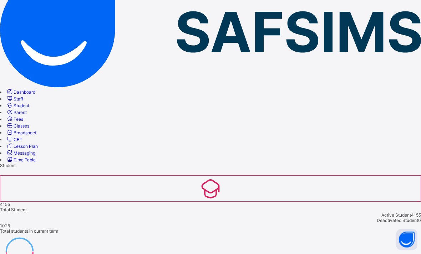
scroll to position [59, 0]
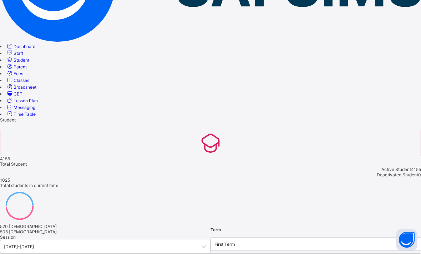
scroll to position [105, 0]
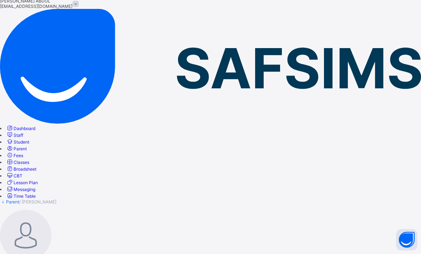
click at [19, 199] on link "Parent" at bounding box center [12, 201] width 13 height 5
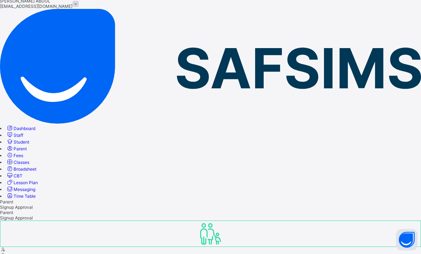
click at [29, 139] on span "Student" at bounding box center [22, 141] width 16 height 5
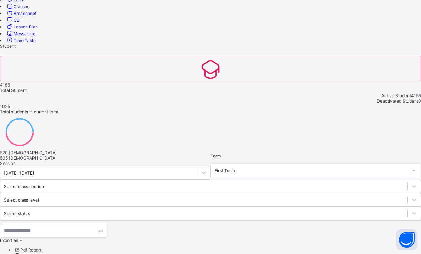
scroll to position [183, 0]
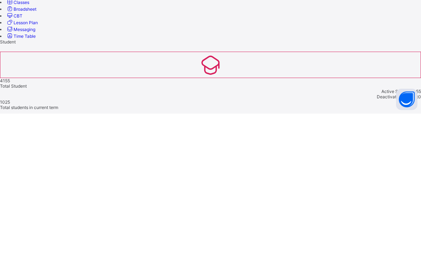
scroll to position [177, 0]
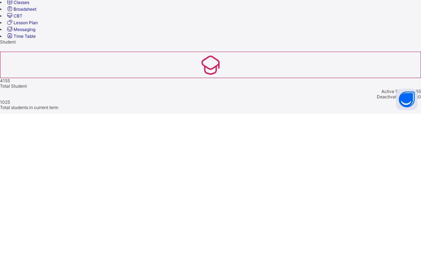
scroll to position [183, 0]
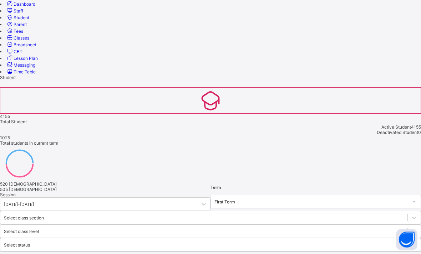
scroll to position [197, 0]
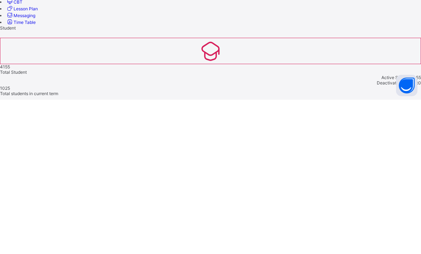
scroll to position [188, 0]
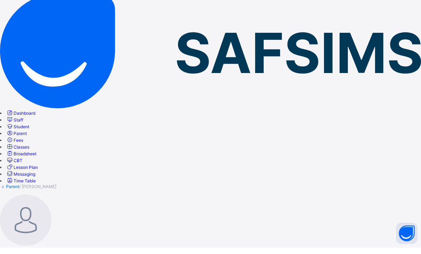
scroll to position [32, 0]
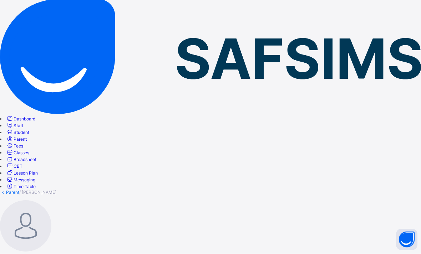
click at [19, 190] on link "Parent" at bounding box center [12, 192] width 13 height 5
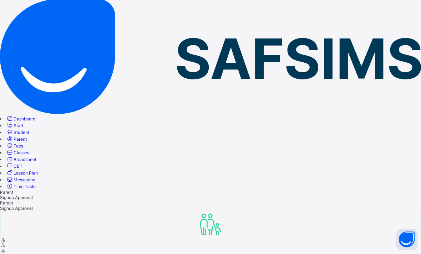
scroll to position [32, 0]
click at [29, 130] on link "Student" at bounding box center [17, 132] width 23 height 5
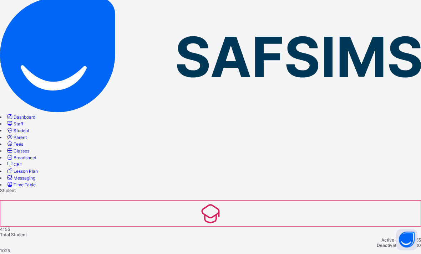
scroll to position [34, 0]
click at [27, 135] on link "Parent" at bounding box center [16, 137] width 21 height 5
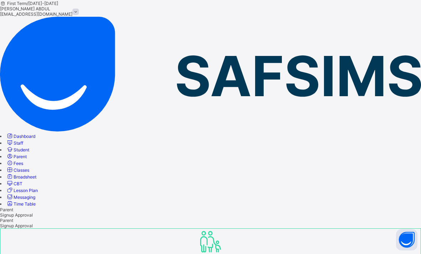
scroll to position [15, 0]
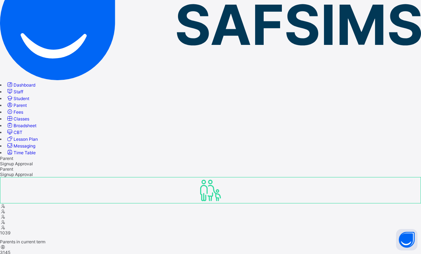
scroll to position [67, 0]
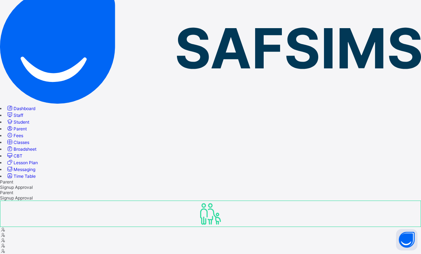
click at [29, 120] on span "Student" at bounding box center [22, 122] width 16 height 5
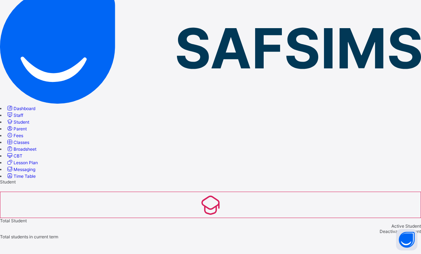
scroll to position [39, 0]
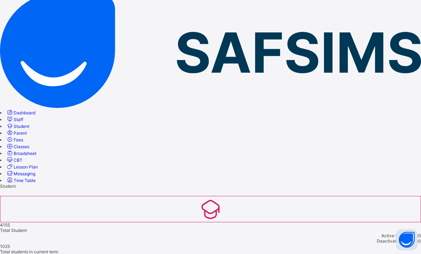
click at [27, 131] on span "Parent" at bounding box center [20, 133] width 13 height 5
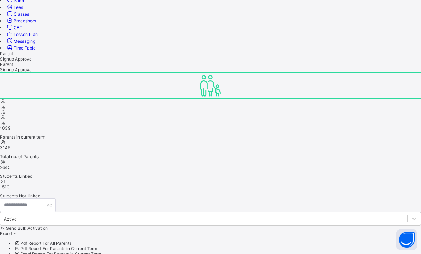
scroll to position [181, 0]
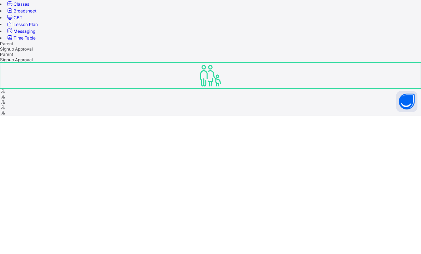
scroll to position [178, 0]
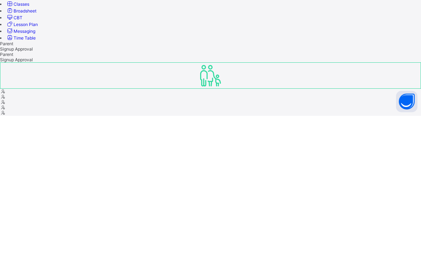
scroll to position [179, 0]
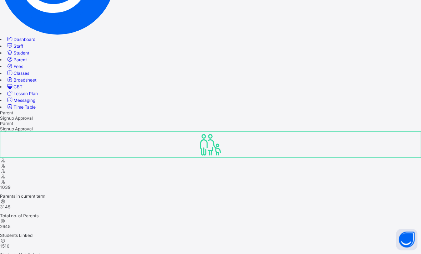
scroll to position [176, 0]
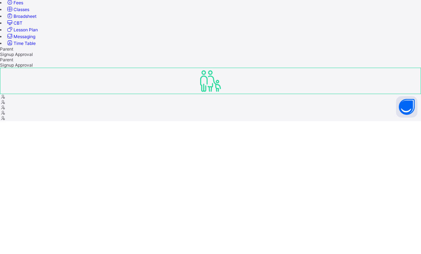
scroll to position [176, 0]
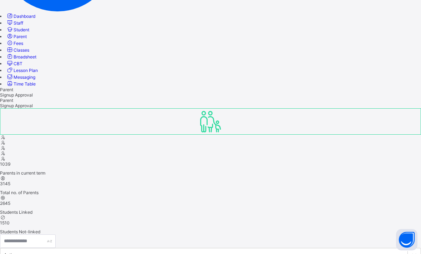
scroll to position [176, 0]
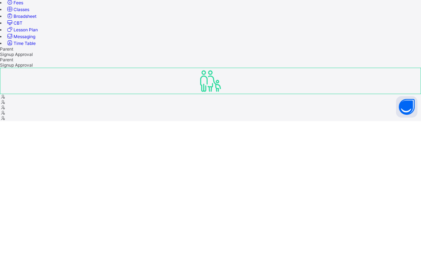
scroll to position [176, 0]
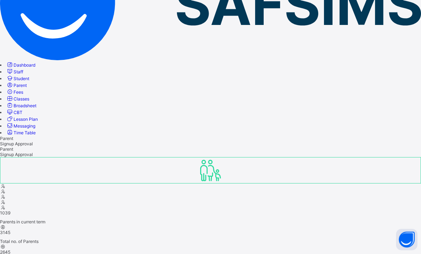
scroll to position [177, 0]
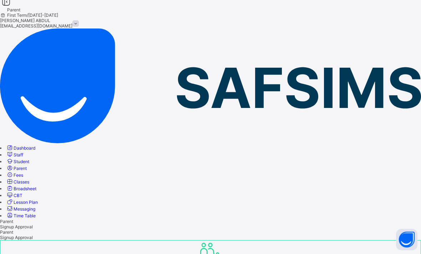
scroll to position [0, 0]
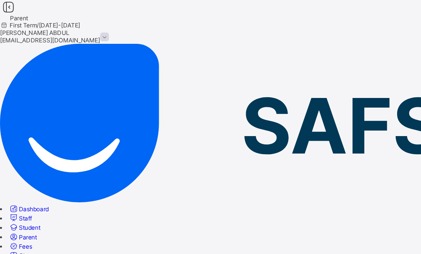
click at [29, 183] on span "Classes" at bounding box center [22, 185] width 16 height 5
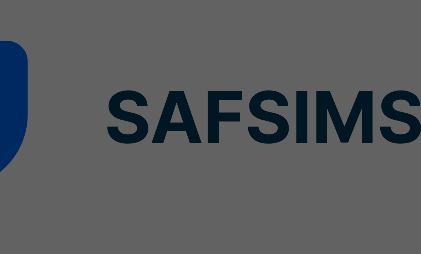
click at [54, 37] on div "×" at bounding box center [50, 31] width 7 height 12
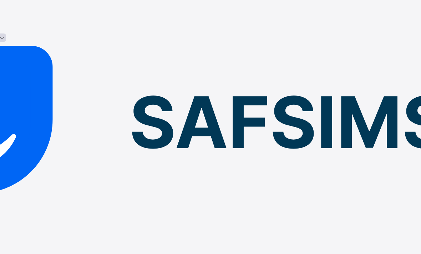
click at [16, 242] on link "Back" at bounding box center [11, 244] width 10 height 5
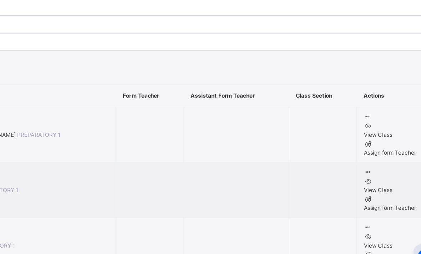
scroll to position [218, 0]
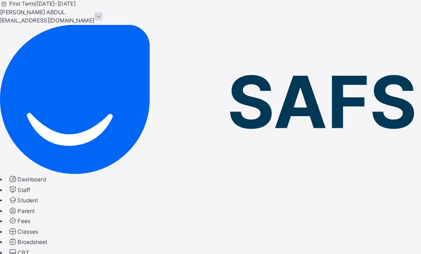
scroll to position [17, 0]
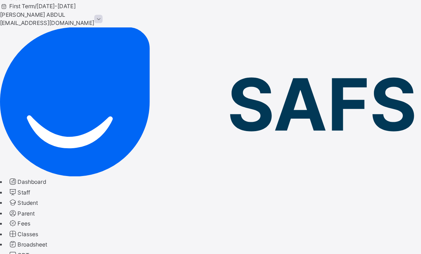
click at [29, 178] on link "Classes" at bounding box center [17, 180] width 23 height 5
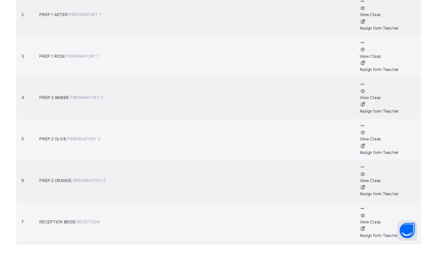
scroll to position [427, 0]
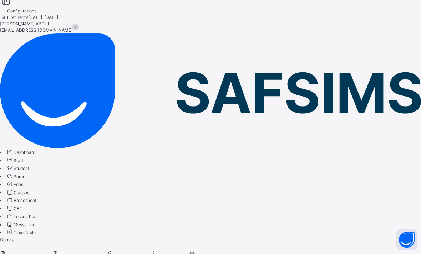
scroll to position [1, 0]
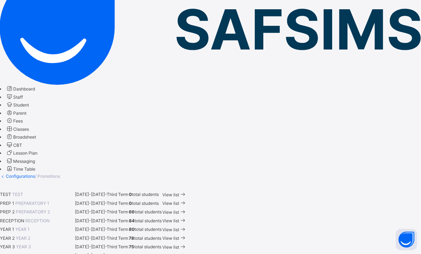
scroll to position [70, 24]
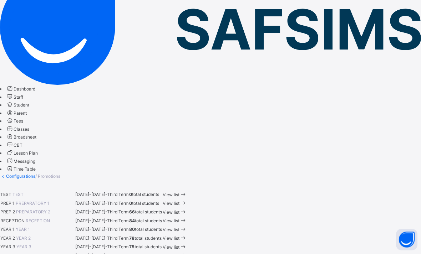
click at [179, 228] on span "View list" at bounding box center [171, 230] width 17 height 5
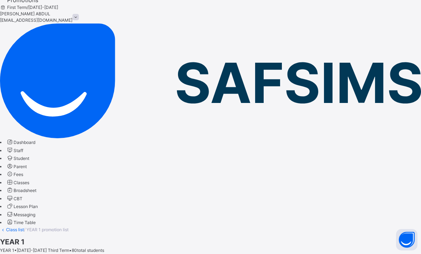
click at [24, 227] on link "Class list" at bounding box center [15, 229] width 18 height 5
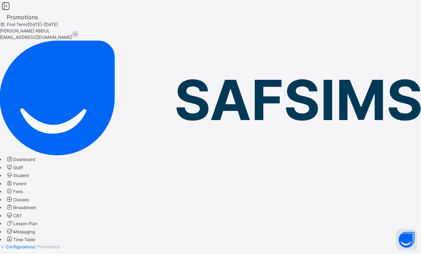
scroll to position [0, 33]
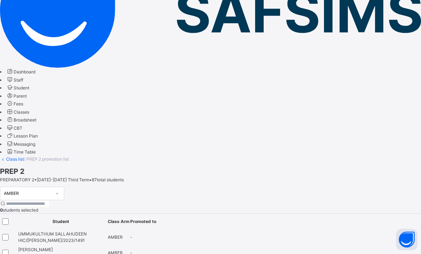
scroll to position [74, 0]
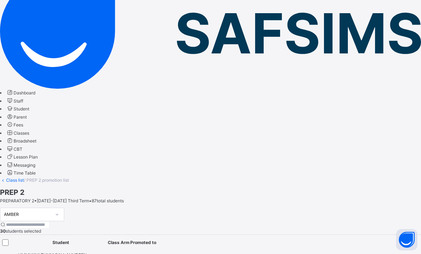
scroll to position [66, 0]
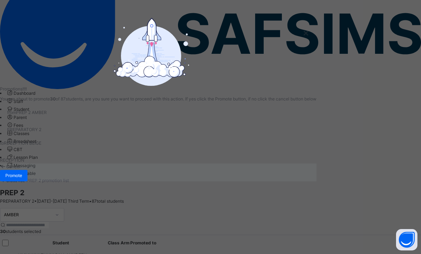
click at [27, 182] on div "Promote" at bounding box center [13, 175] width 27 height 11
click at [22, 179] on span "Promote" at bounding box center [13, 176] width 17 height 6
click at [27, 182] on div "Promote" at bounding box center [13, 175] width 27 height 11
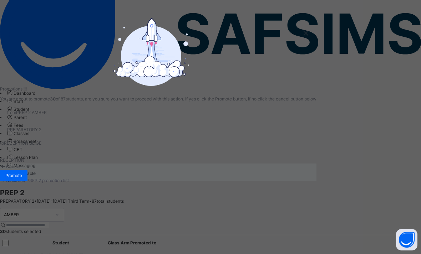
click at [308, 40] on div "×" at bounding box center [306, 32] width 7 height 15
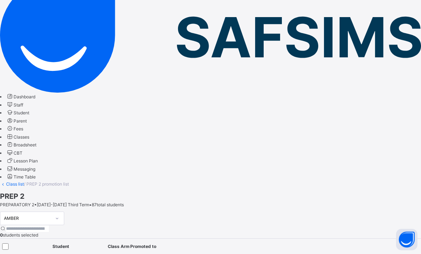
scroll to position [57, 0]
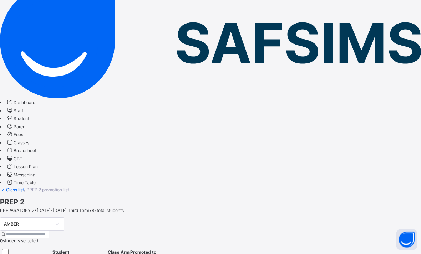
click at [29, 141] on span "Classes" at bounding box center [22, 143] width 16 height 5
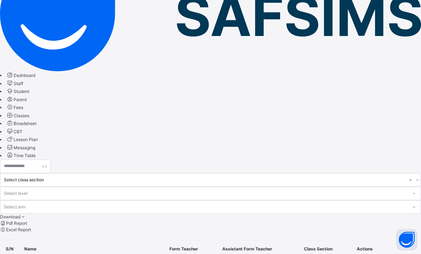
scroll to position [110, 0]
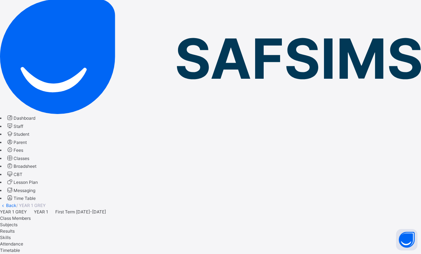
scroll to position [34, 0]
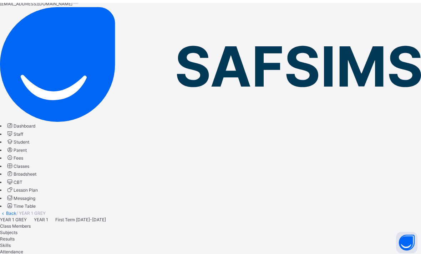
click at [29, 137] on span "Student" at bounding box center [22, 139] width 16 height 5
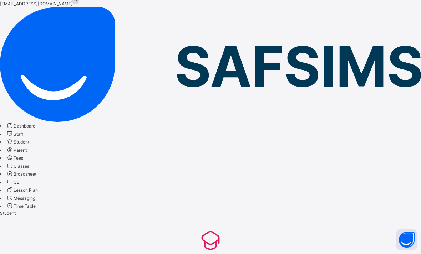
click at [29, 164] on span "Classes" at bounding box center [22, 166] width 16 height 5
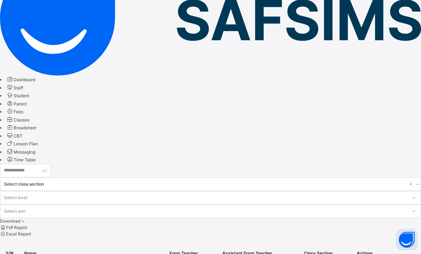
scroll to position [79, 0]
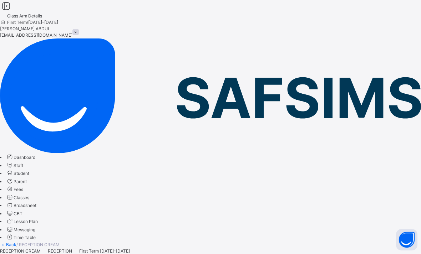
click at [16, 242] on link "Back" at bounding box center [11, 244] width 10 height 5
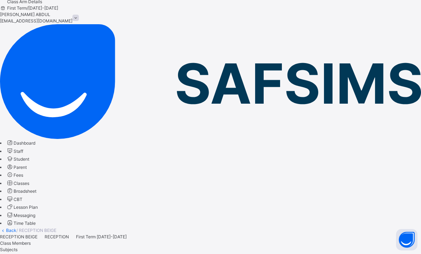
scroll to position [100, 0]
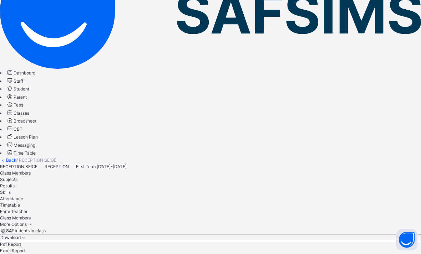
click at [123, 170] on div "Class Members" at bounding box center [210, 173] width 421 height 6
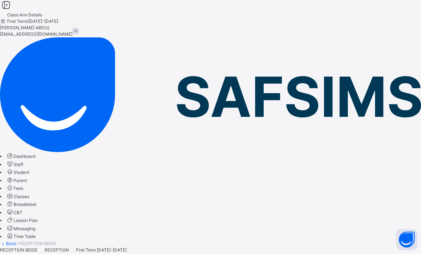
scroll to position [0, 0]
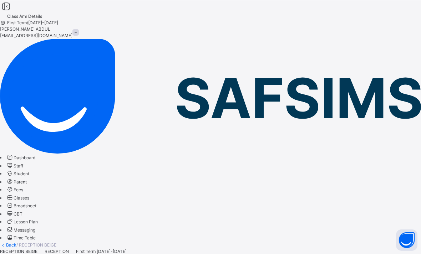
click at [16, 242] on link "Back" at bounding box center [11, 244] width 10 height 5
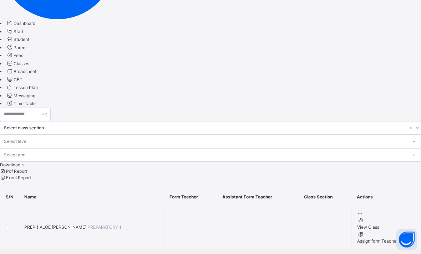
scroll to position [134, 0]
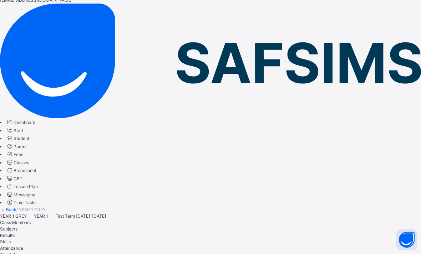
scroll to position [34, 0]
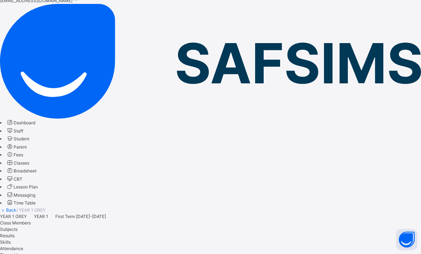
click at [17, 227] on span "Subjects" at bounding box center [8, 229] width 17 height 5
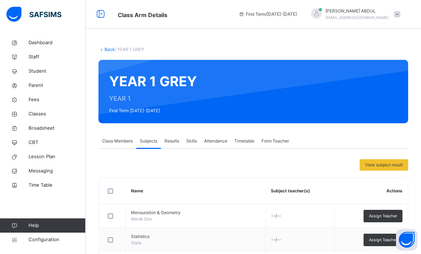
click at [110, 50] on link "Back" at bounding box center [110, 49] width 10 height 5
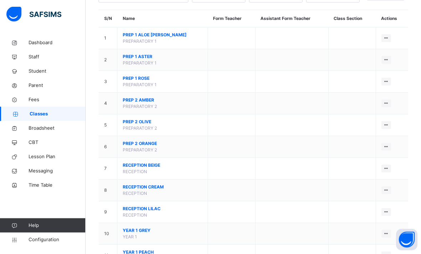
scroll to position [65, 0]
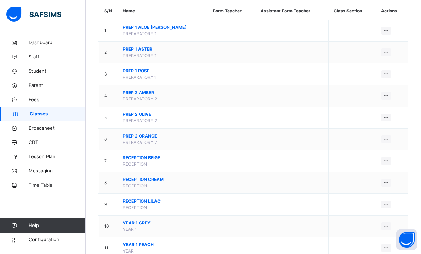
click at [131, 226] on span "YEAR 1 GREY" at bounding box center [163, 223] width 80 height 6
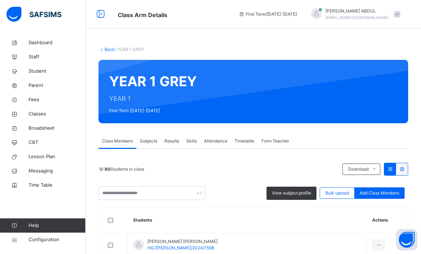
click at [289, 196] on span "View subject profile" at bounding box center [291, 193] width 39 height 6
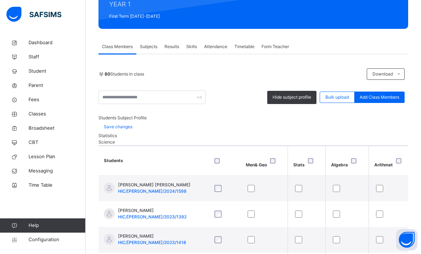
scroll to position [0, 1]
click at [219, 76] on div "80 Students in class" at bounding box center [230, 74] width 265 height 6
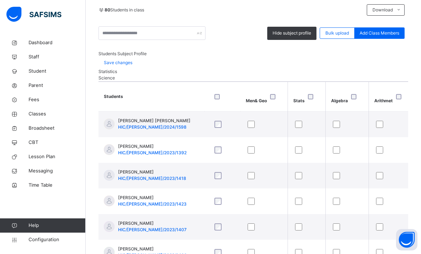
scroll to position [0, 0]
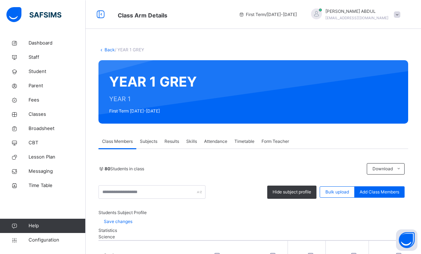
click at [148, 143] on span "Subjects" at bounding box center [148, 141] width 17 height 6
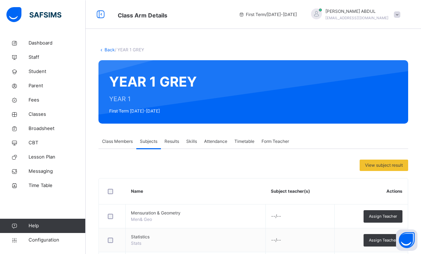
click at [169, 140] on span "Results" at bounding box center [171, 141] width 15 height 6
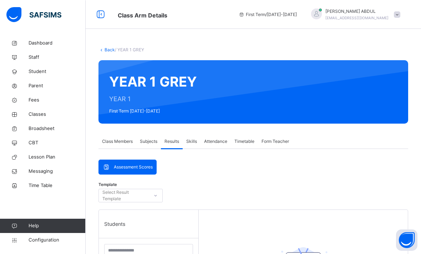
click at [194, 141] on span "Skills" at bounding box center [191, 141] width 11 height 6
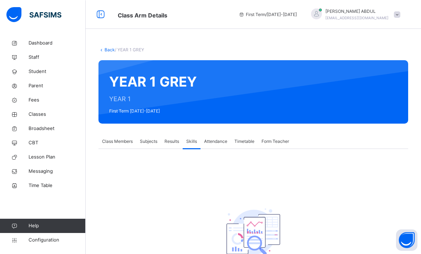
click at [218, 142] on span "Attendance" at bounding box center [215, 141] width 23 height 6
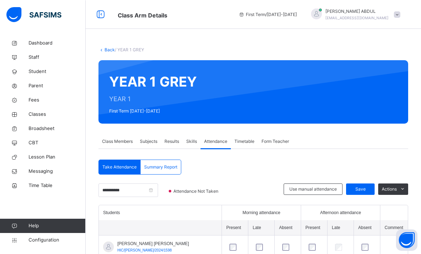
click at [117, 142] on span "Class Members" at bounding box center [117, 141] width 31 height 6
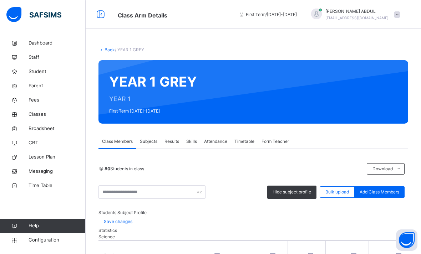
click at [146, 148] on div "Subjects" at bounding box center [148, 141] width 25 height 14
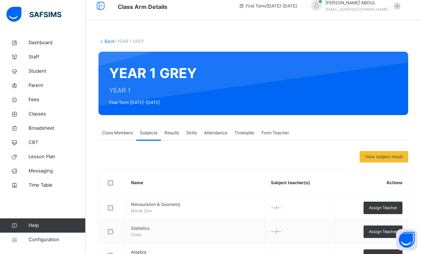
scroll to position [46, 0]
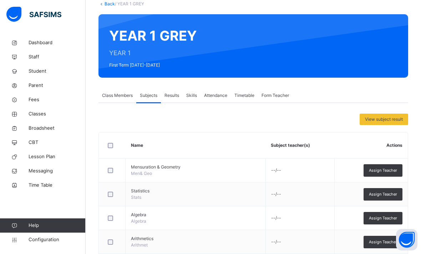
click at [113, 143] on div at bounding box center [112, 145] width 12 height 5
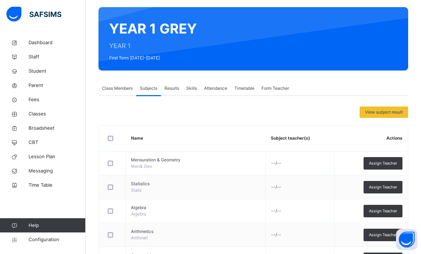
scroll to position [92, 0]
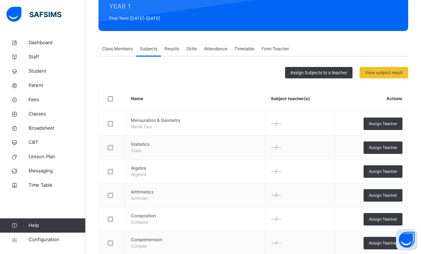
click at [379, 126] on span "Assign Teacher" at bounding box center [383, 124] width 28 height 6
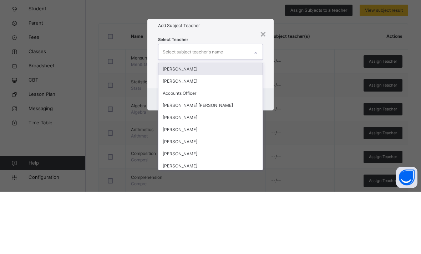
scroll to position [155, 0]
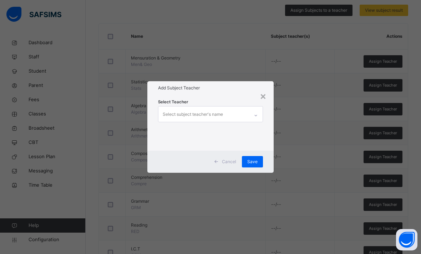
click at [262, 50] on div "× Add Subject Teacher Select Teacher Select subject teacher's name Cancel Save" at bounding box center [210, 127] width 421 height 254
click at [263, 103] on div "×" at bounding box center [263, 95] width 7 height 15
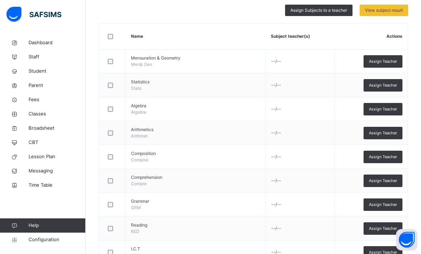
click at [30, 144] on span "CBT" at bounding box center [57, 142] width 57 height 7
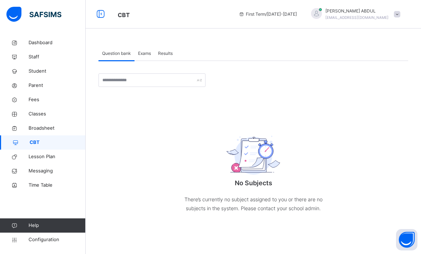
click at [34, 115] on span "Classes" at bounding box center [57, 114] width 57 height 7
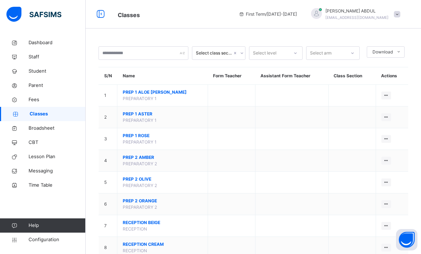
click at [33, 146] on span "CBT" at bounding box center [57, 142] width 57 height 7
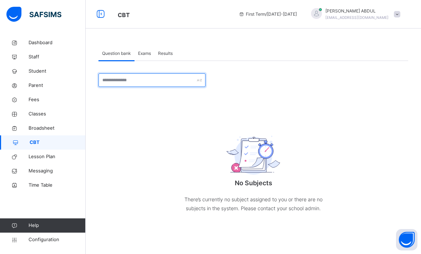
click at [133, 82] on input "text" at bounding box center [151, 80] width 107 height 14
click at [147, 56] on span "Exams" at bounding box center [144, 53] width 13 height 6
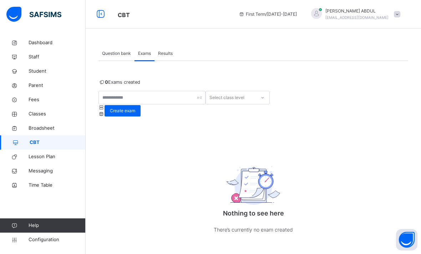
click at [170, 53] on span "Results" at bounding box center [165, 53] width 15 height 6
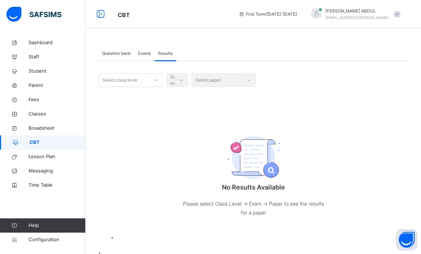
click at [113, 54] on span "Question bank" at bounding box center [116, 53] width 29 height 6
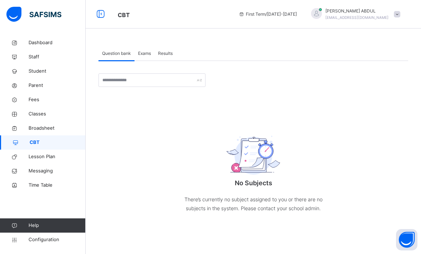
click at [34, 158] on span "Lesson Plan" at bounding box center [57, 156] width 57 height 7
